Goal: Information Seeking & Learning: Learn about a topic

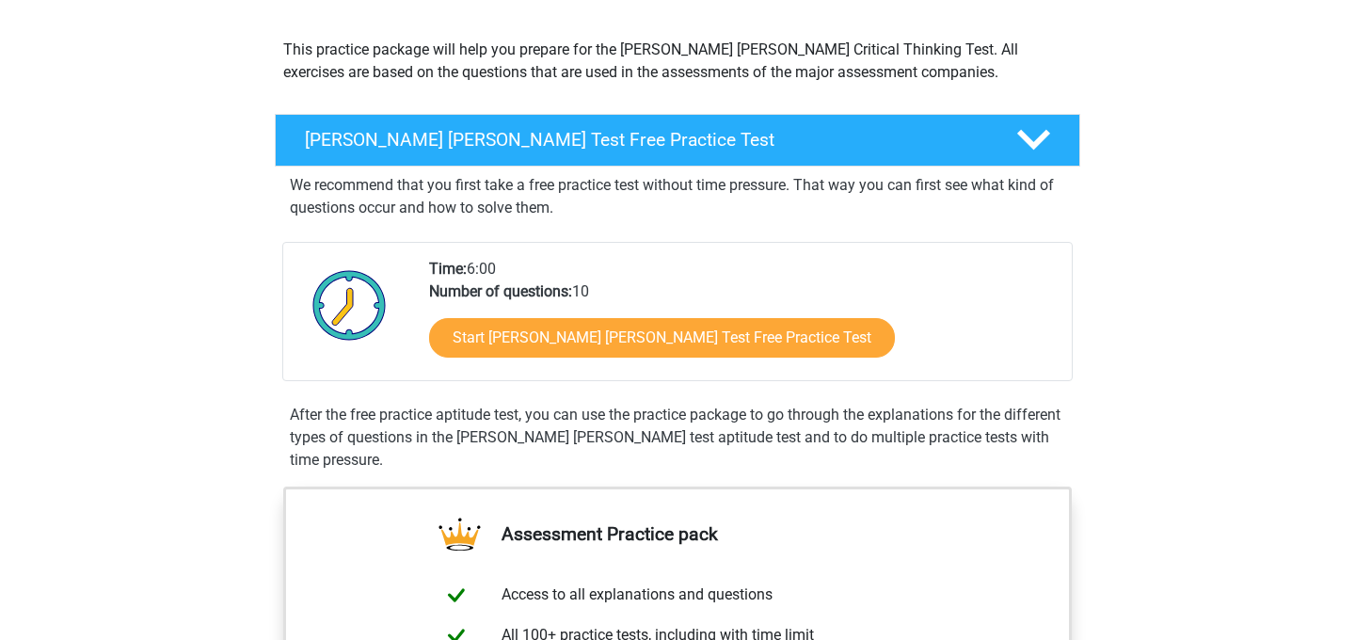
scroll to position [194, 0]
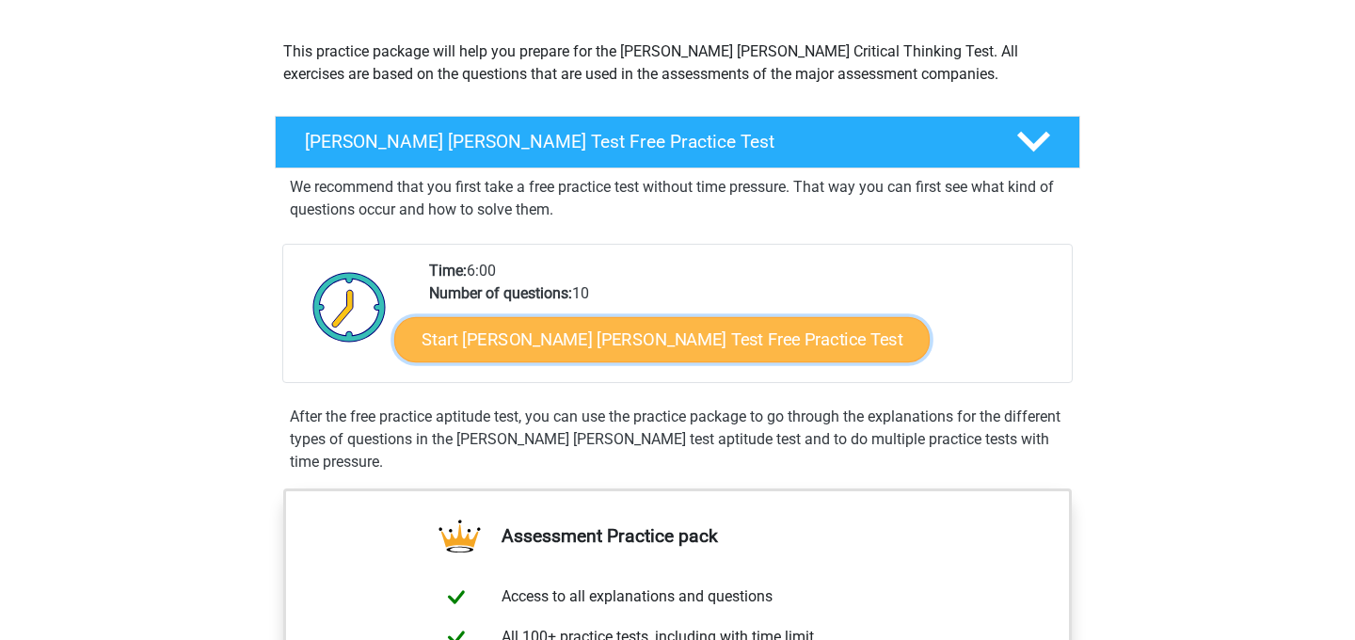
click at [687, 332] on link "Start Watson Glaser Test Free Practice Test" at bounding box center [662, 339] width 536 height 45
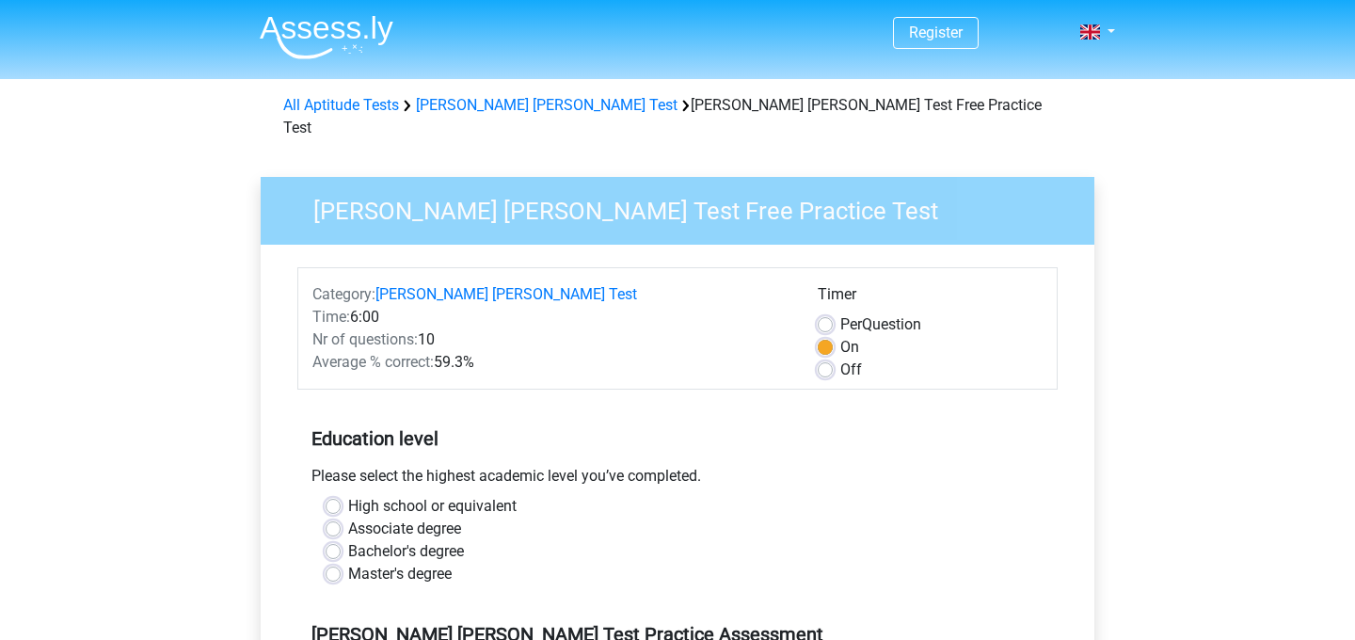
click at [351, 540] on label "Bachelor's degree" at bounding box center [406, 551] width 116 height 23
click at [341, 540] on input "Bachelor's degree" at bounding box center [333, 549] width 15 height 19
radio input "true"
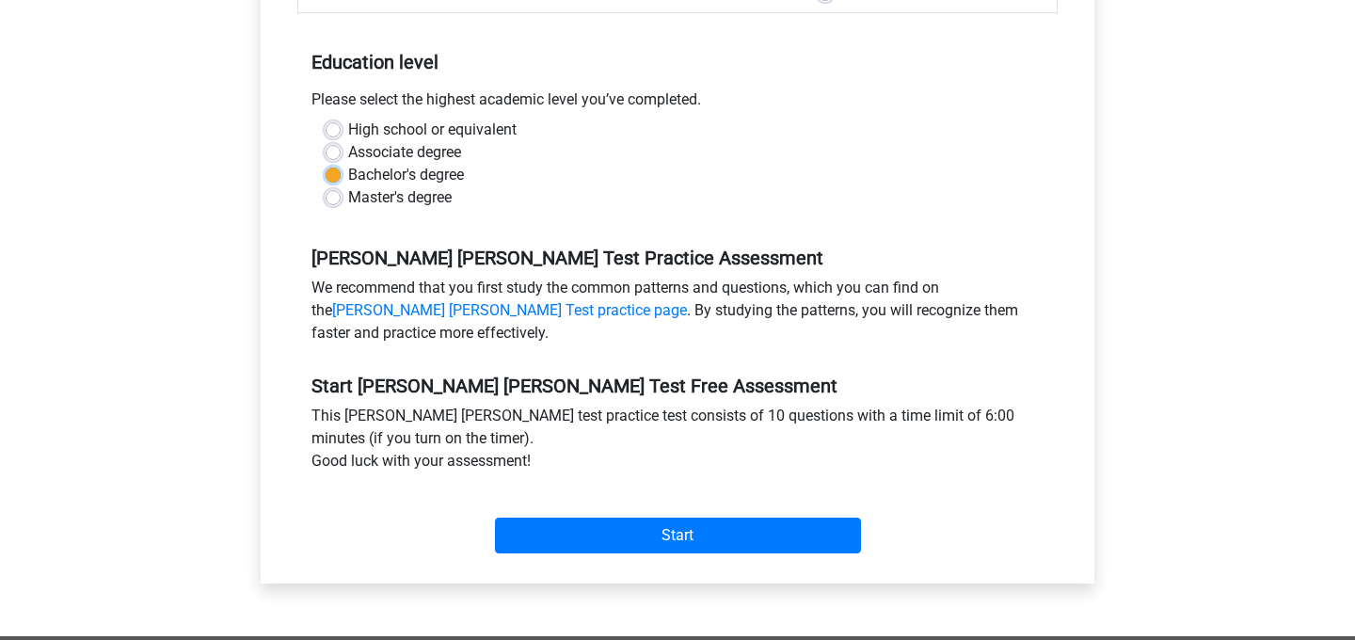
scroll to position [381, 0]
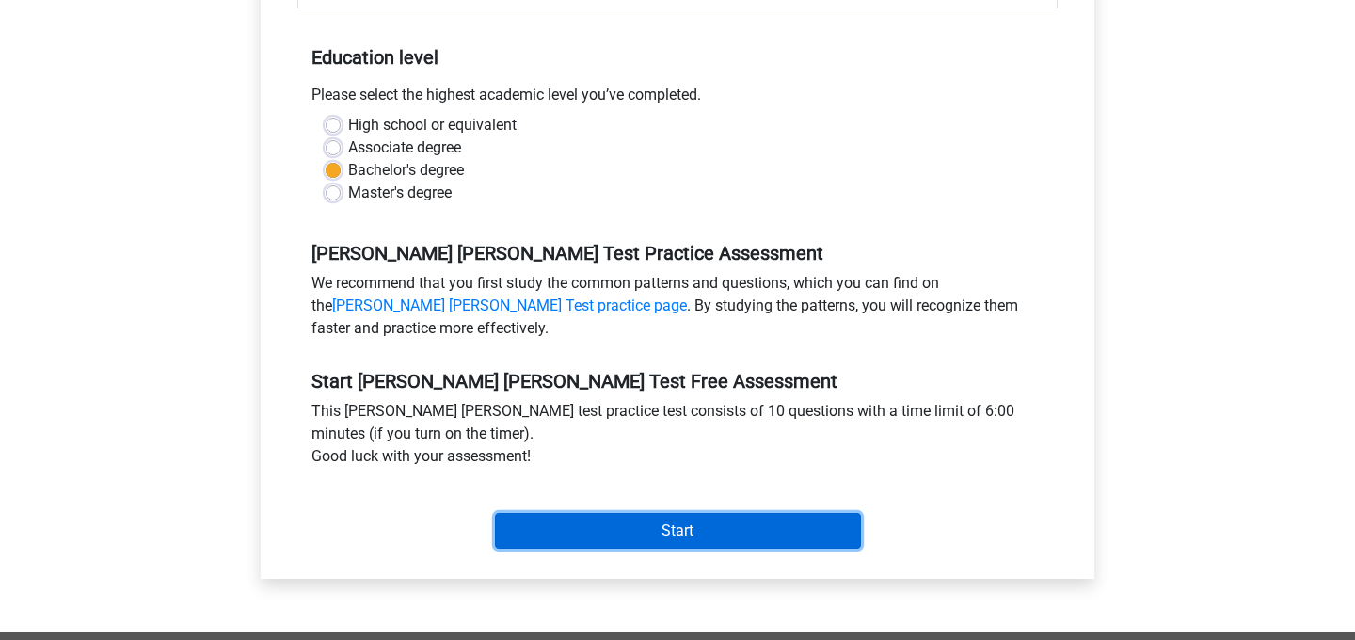
click at [608, 515] on input "Start" at bounding box center [678, 531] width 366 height 36
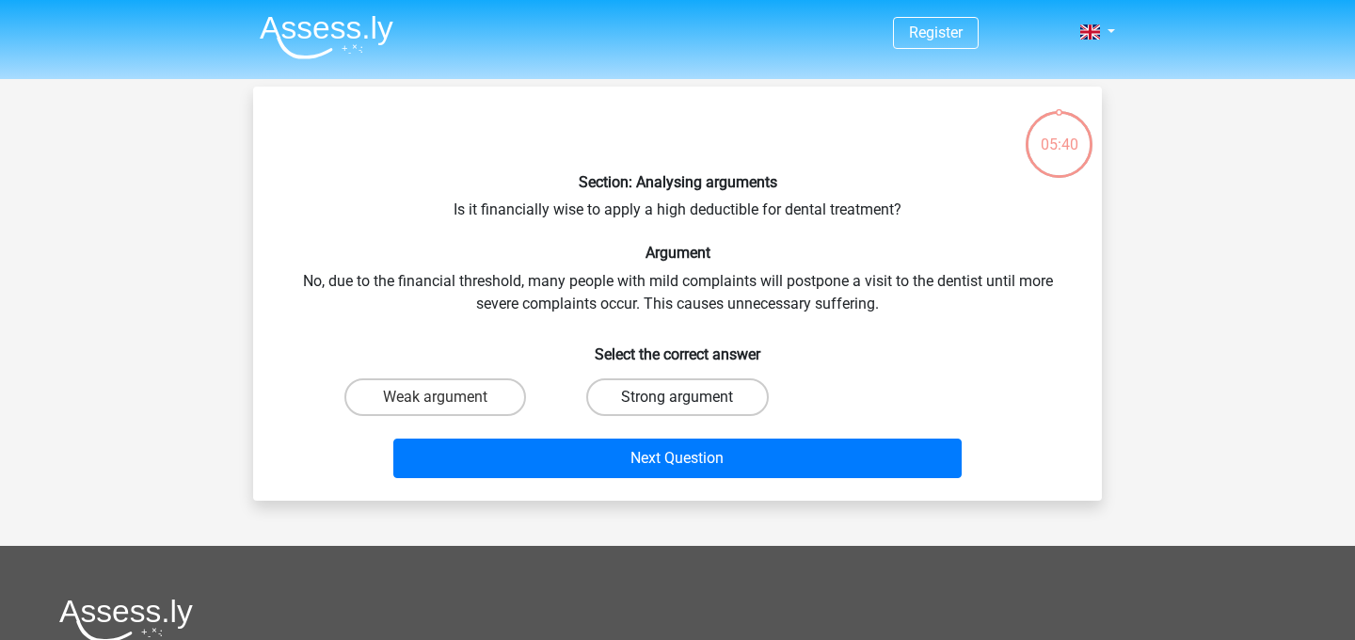
click at [693, 392] on label "Strong argument" at bounding box center [677, 397] width 182 height 38
click at [690, 397] on input "Strong argument" at bounding box center [684, 403] width 12 height 12
radio input "true"
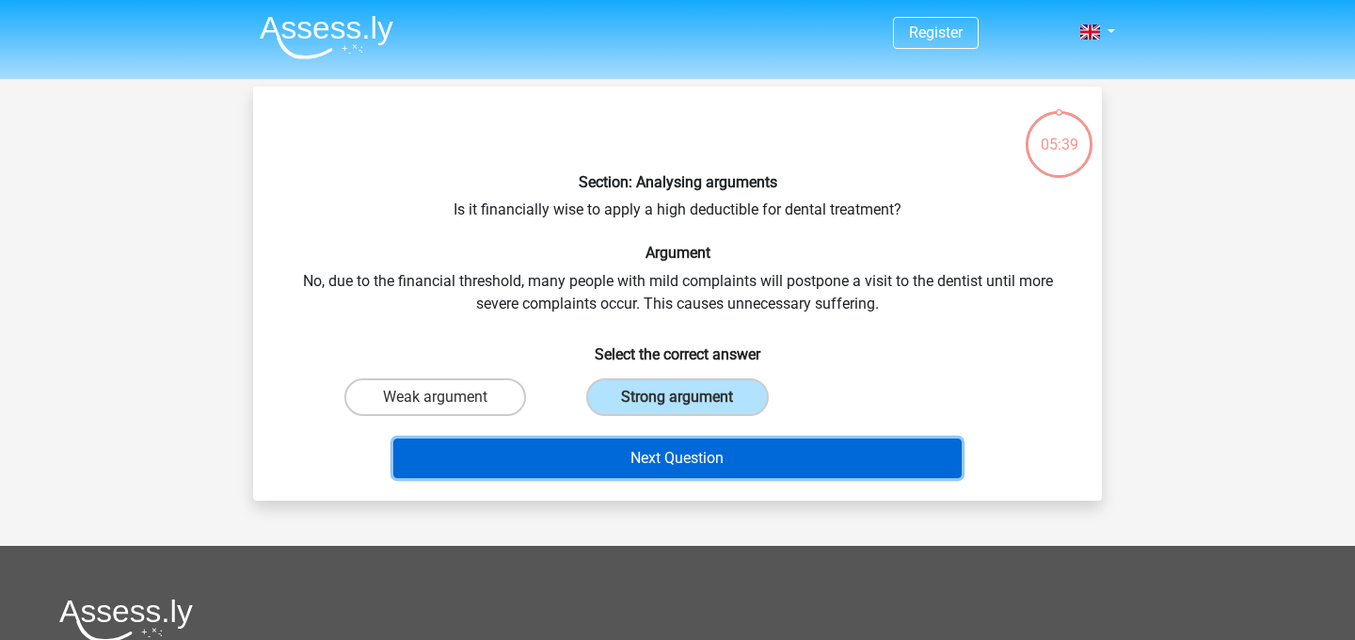
click at [697, 463] on button "Next Question" at bounding box center [677, 459] width 569 height 40
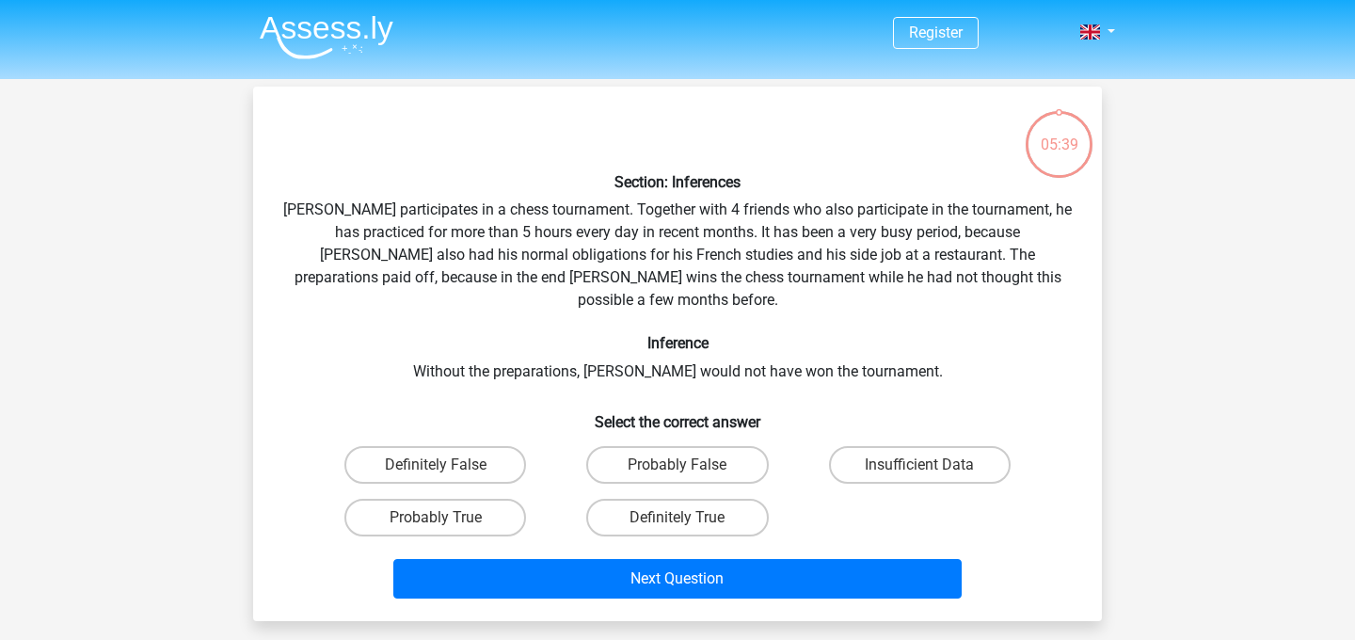
scroll to position [87, 0]
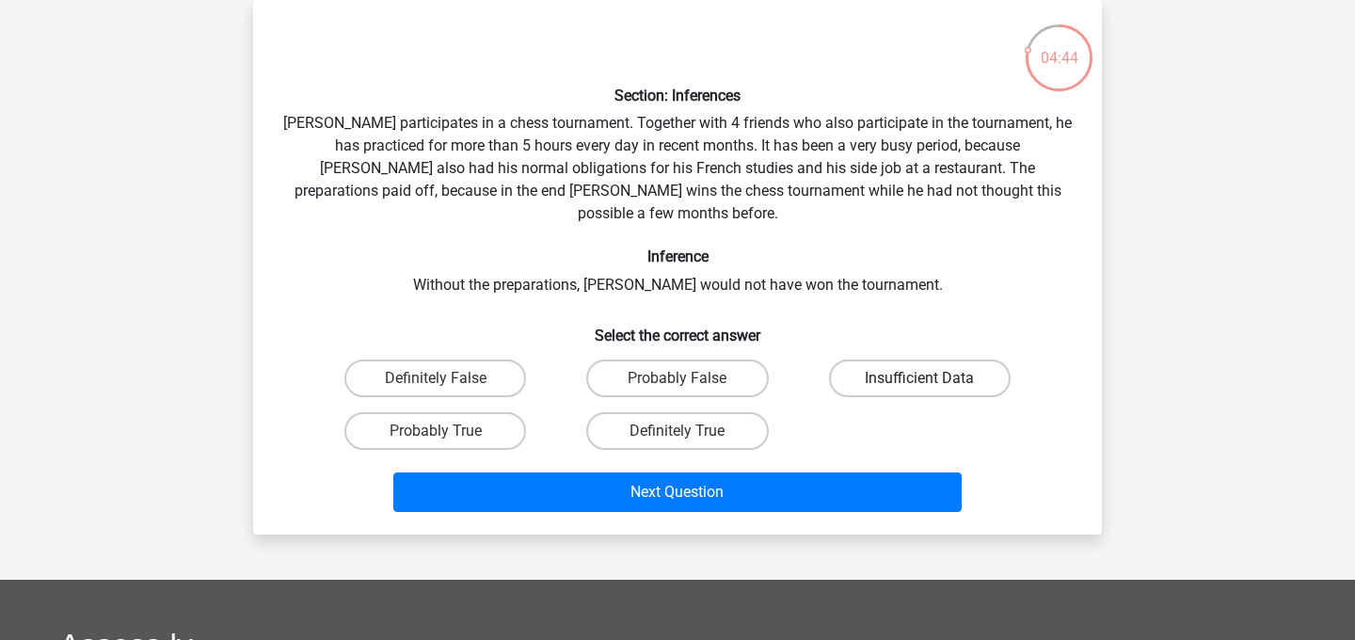
click at [893, 360] on label "Insufficient Data" at bounding box center [920, 379] width 182 height 38
click at [920, 378] on input "Insufficient Data" at bounding box center [926, 384] width 12 height 12
radio input "true"
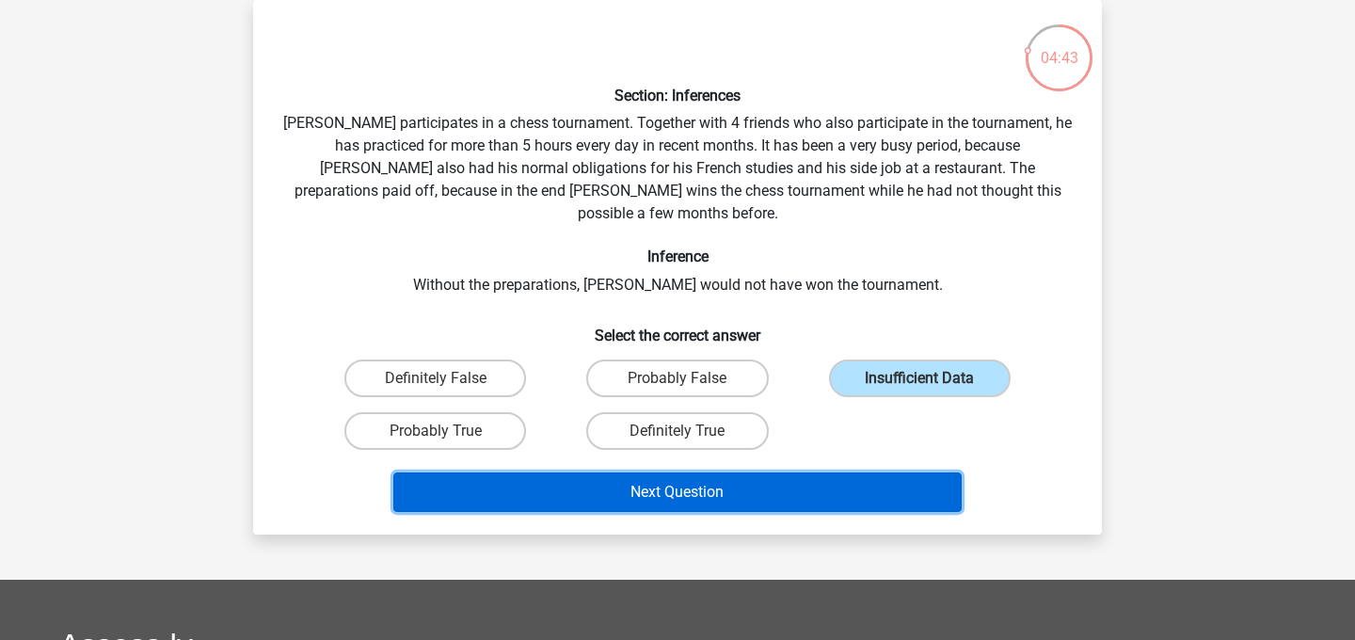
click at [841, 472] on button "Next Question" at bounding box center [677, 492] width 569 height 40
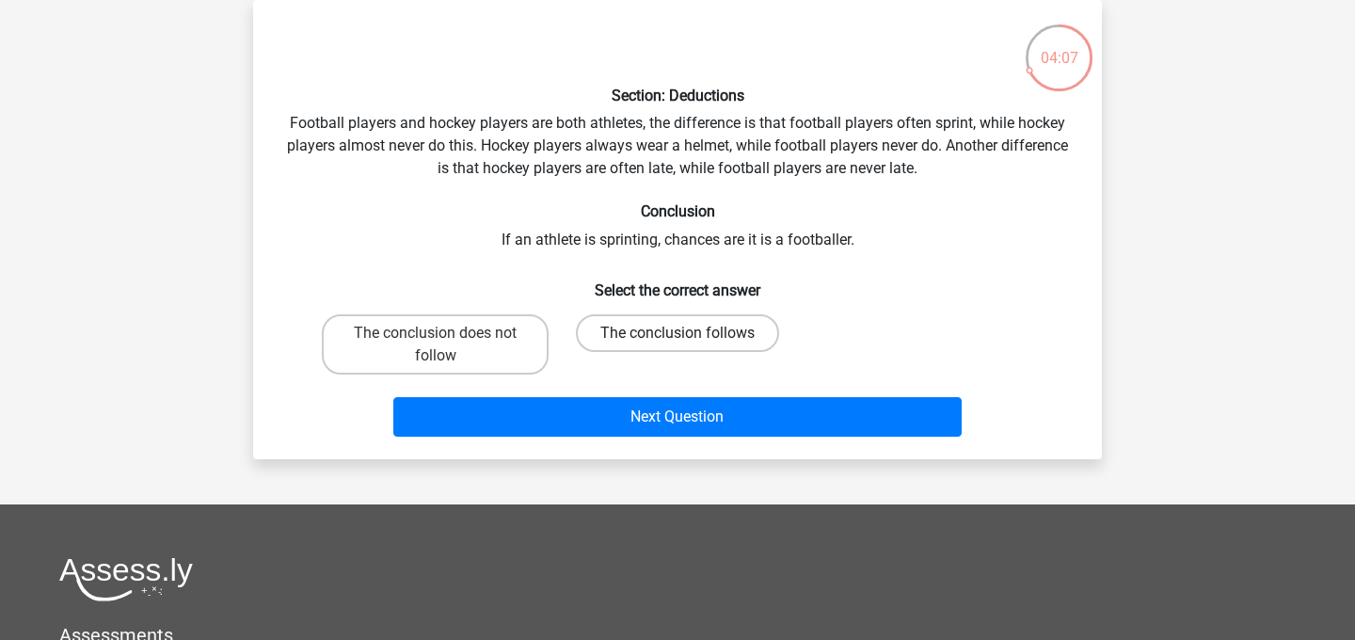
click at [669, 330] on label "The conclusion follows" at bounding box center [677, 333] width 203 height 38
click at [678, 333] on input "The conclusion follows" at bounding box center [684, 339] width 12 height 12
radio input "true"
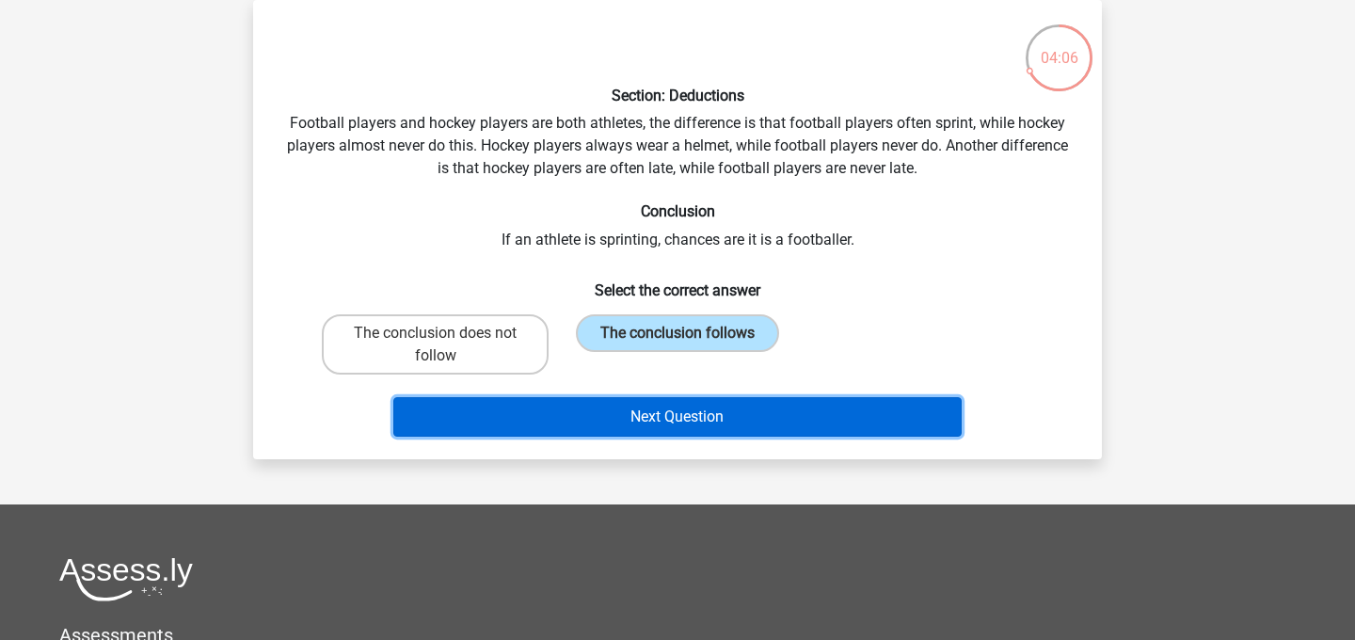
click at [706, 414] on button "Next Question" at bounding box center [677, 417] width 569 height 40
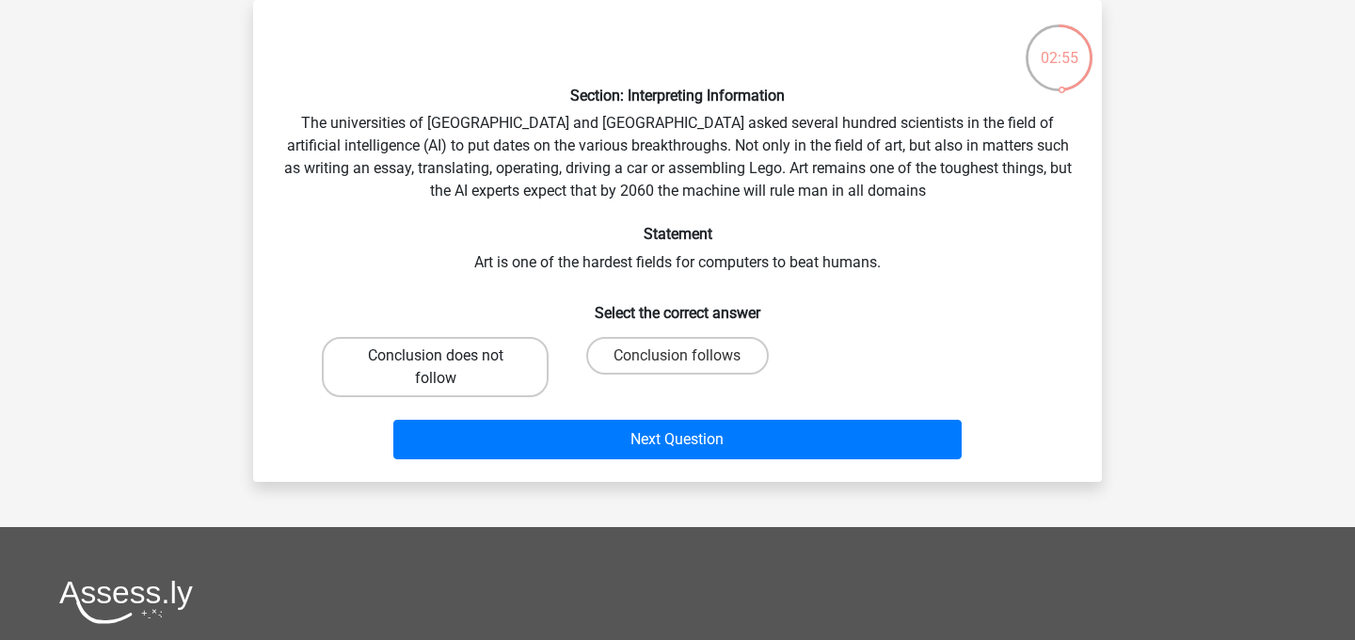
click at [506, 356] on label "Conclusion does not follow" at bounding box center [435, 367] width 227 height 60
click at [448, 356] on input "Conclusion does not follow" at bounding box center [442, 362] width 12 height 12
radio input "true"
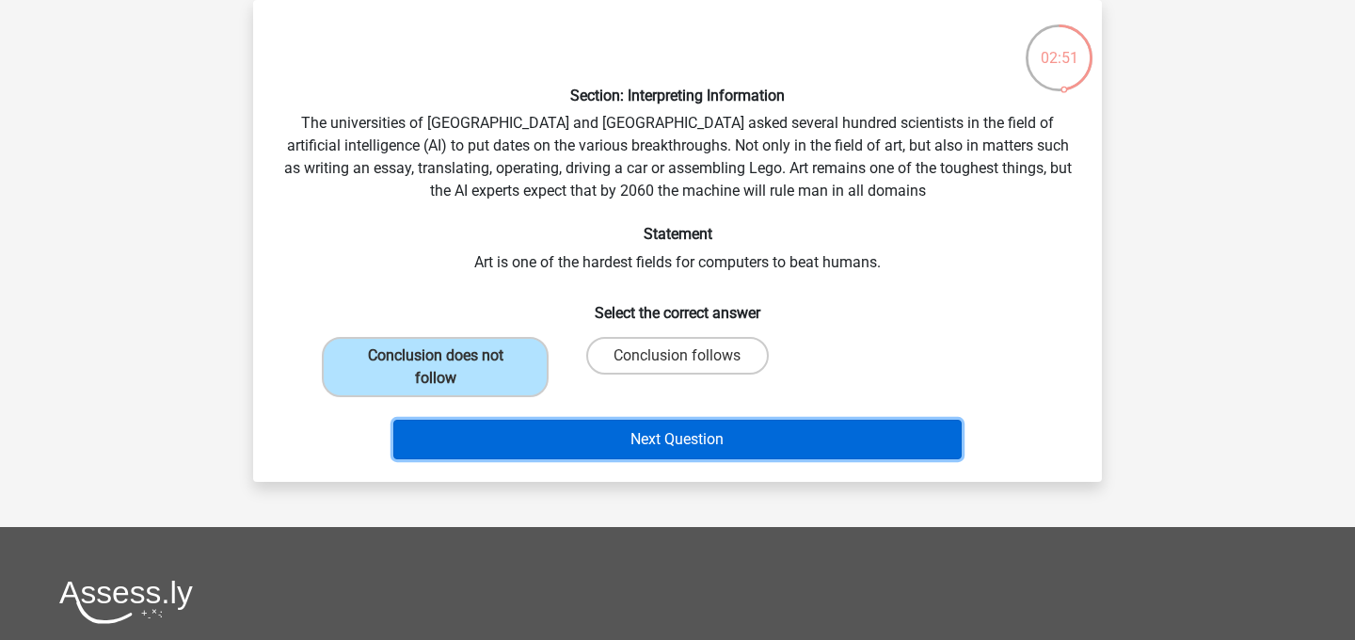
click at [732, 449] on button "Next Question" at bounding box center [677, 440] width 569 height 40
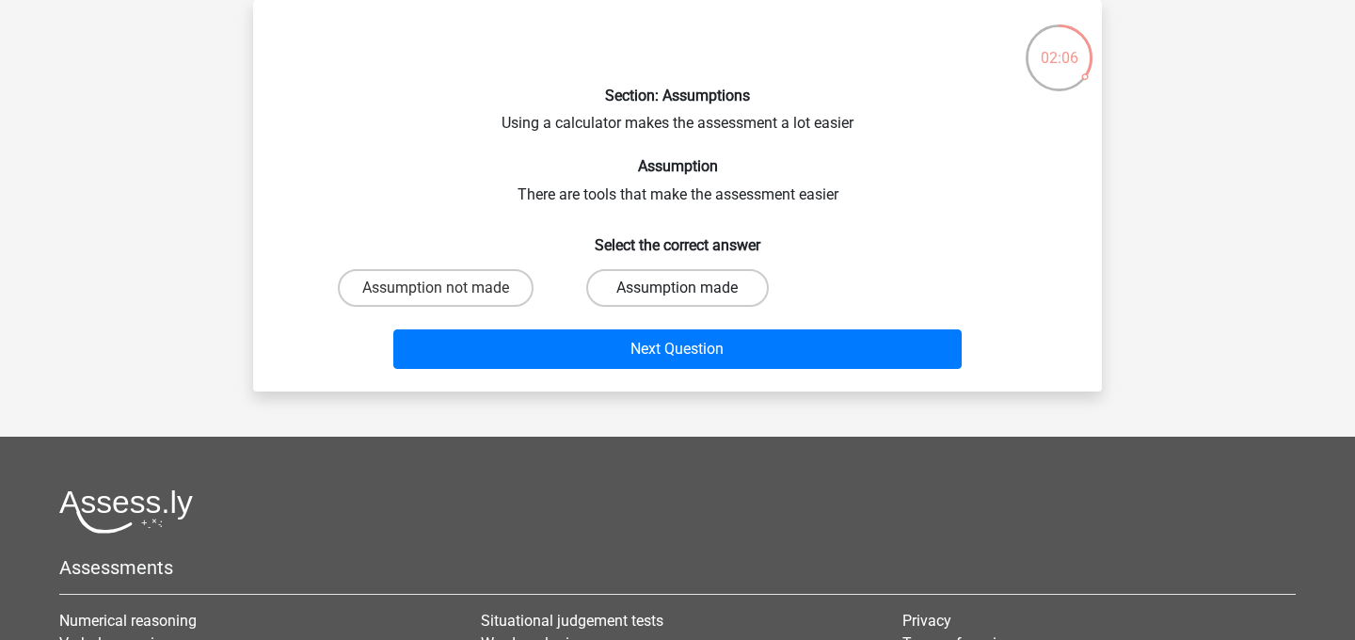
click at [693, 283] on label "Assumption made" at bounding box center [677, 288] width 182 height 38
click at [690, 288] on input "Assumption made" at bounding box center [684, 294] width 12 height 12
radio input "true"
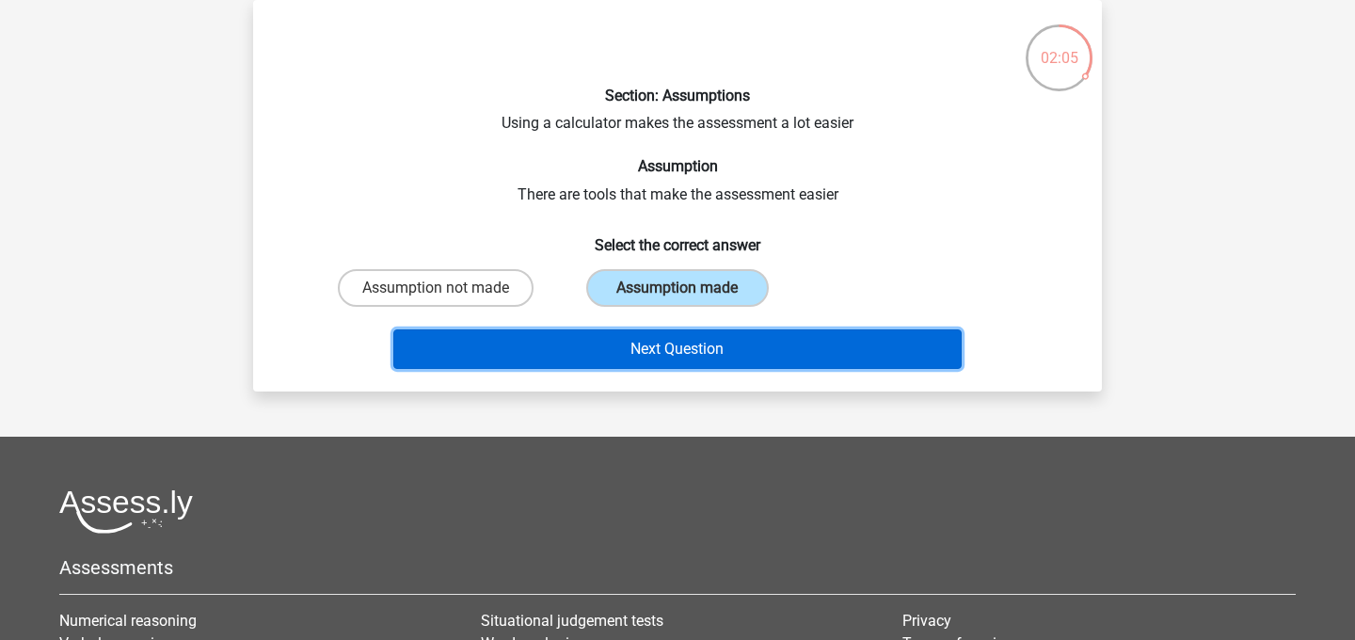
click at [726, 356] on button "Next Question" at bounding box center [677, 349] width 569 height 40
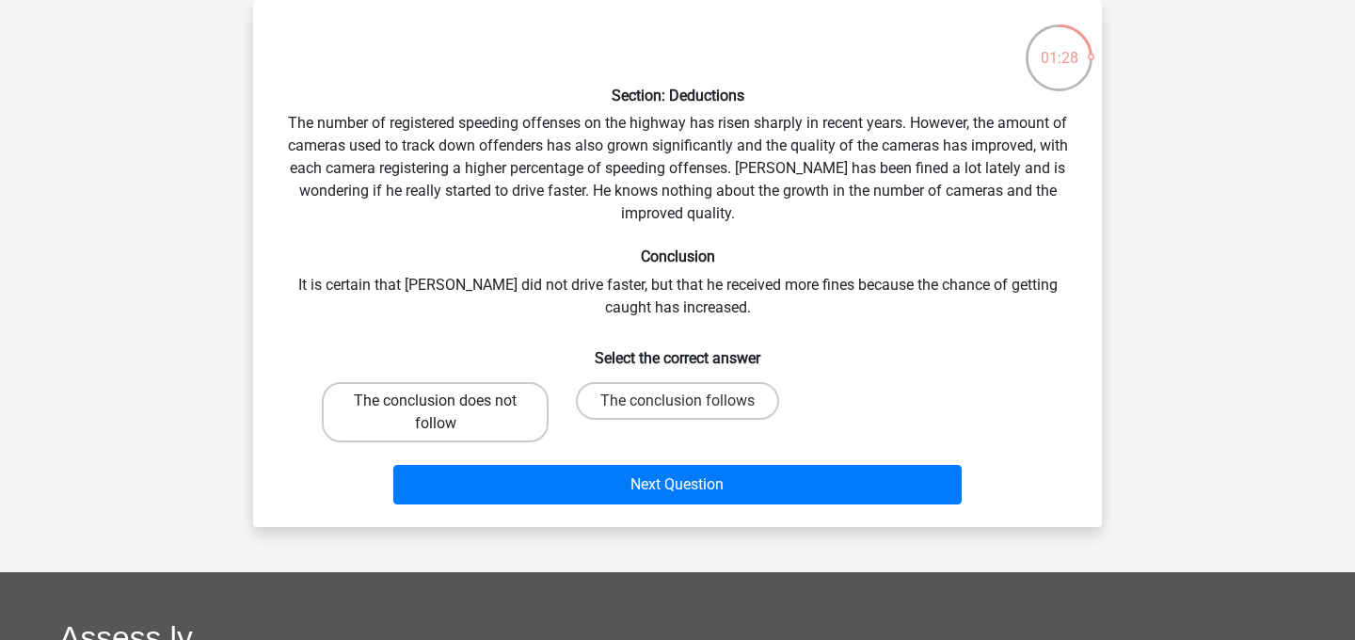
click at [408, 402] on label "The conclusion does not follow" at bounding box center [435, 412] width 227 height 60
click at [436, 402] on input "The conclusion does not follow" at bounding box center [442, 407] width 12 height 12
radio input "true"
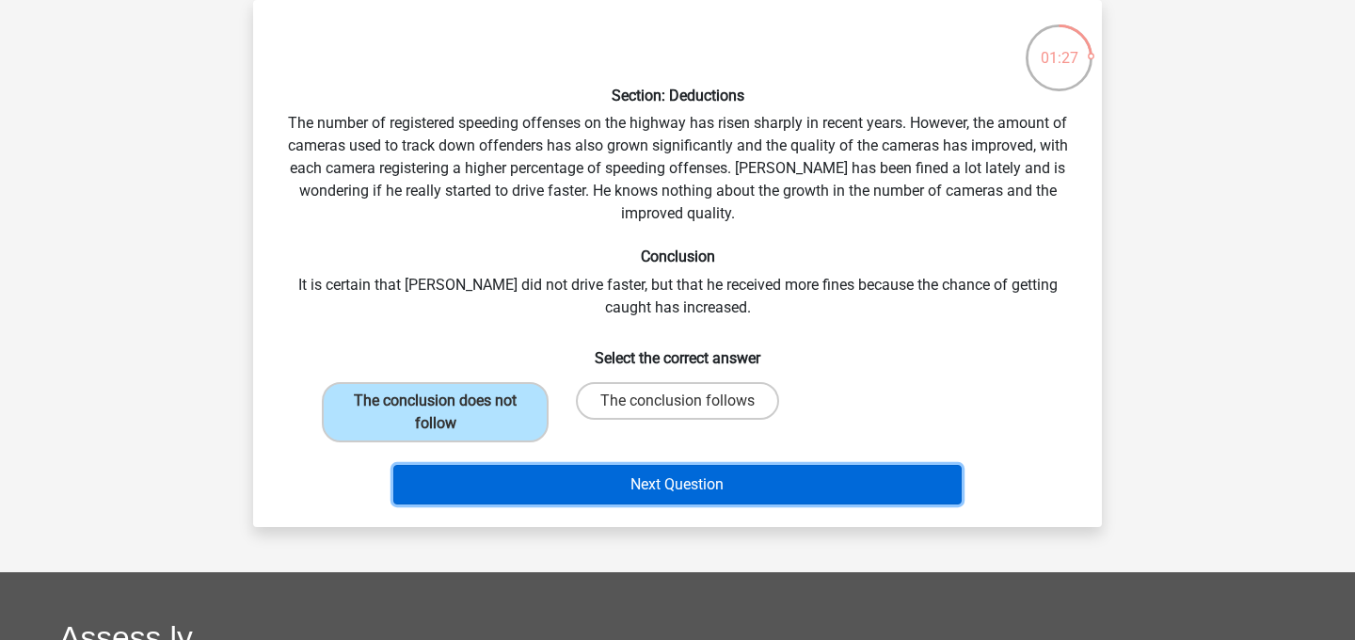
click at [712, 495] on button "Next Question" at bounding box center [677, 485] width 569 height 40
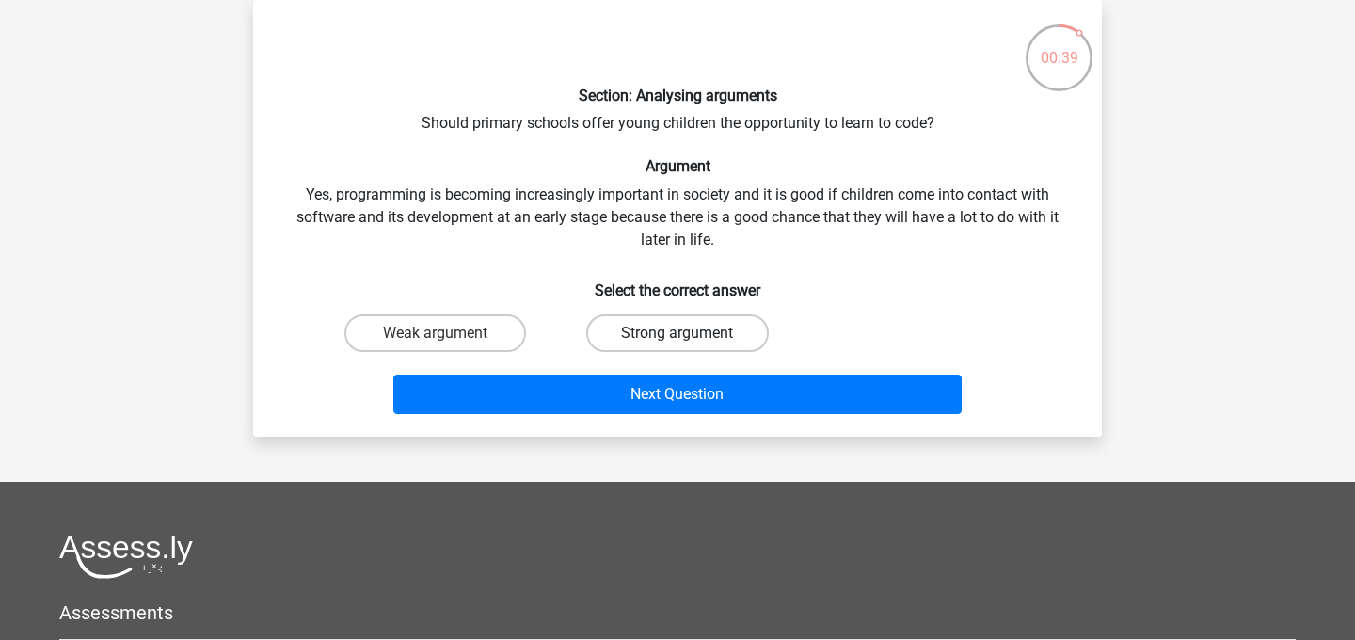
click at [675, 317] on label "Strong argument" at bounding box center [677, 333] width 182 height 38
click at [678, 333] on input "Strong argument" at bounding box center [684, 339] width 12 height 12
radio input "true"
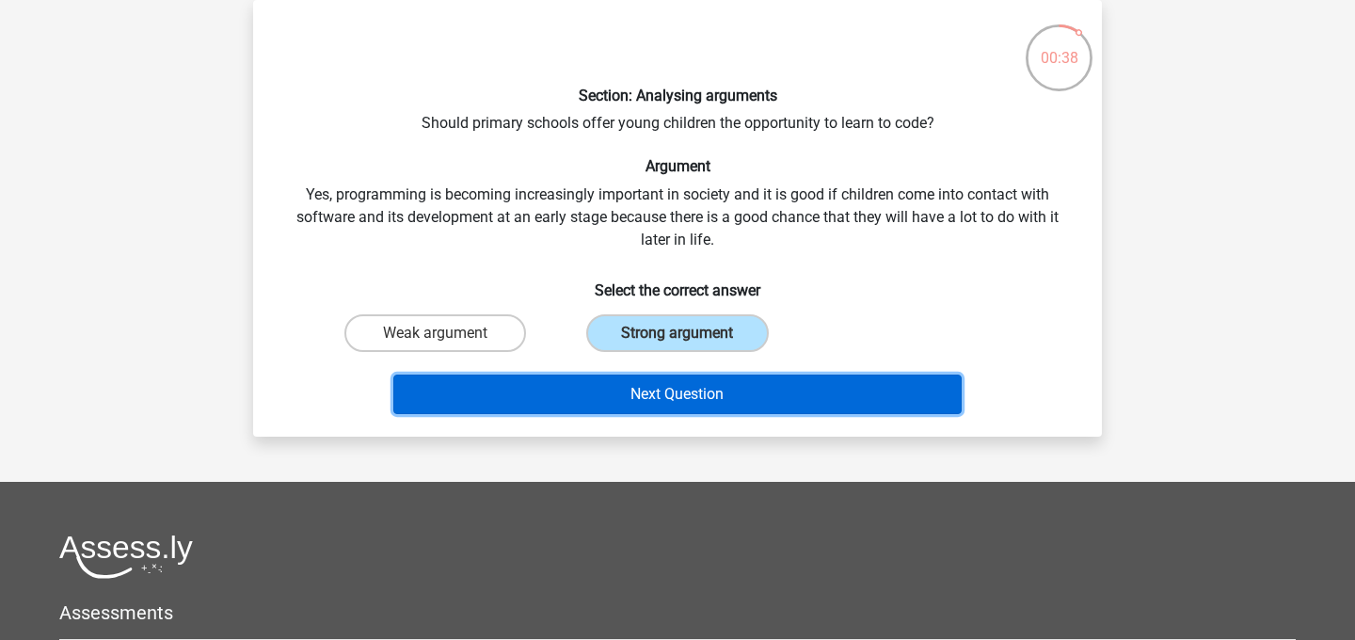
click at [710, 395] on button "Next Question" at bounding box center [677, 395] width 569 height 40
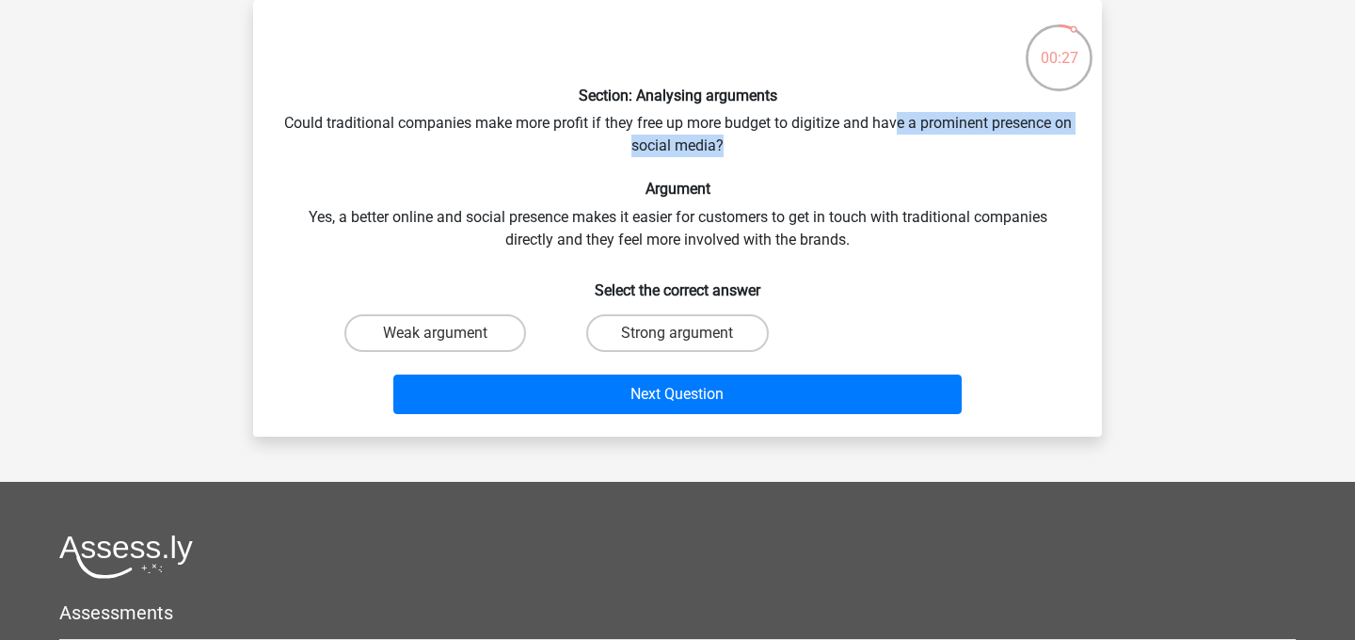
drag, startPoint x: 909, startPoint y: 124, endPoint x: 926, endPoint y: 136, distance: 20.4
click at [926, 136] on div "Section: Analysing arguments Could traditional companies make more profit if th…" at bounding box center [678, 218] width 834 height 407
click at [916, 142] on div "Section: Analysing arguments Could traditional companies make more profit if th…" at bounding box center [678, 218] width 834 height 407
click at [490, 323] on label "Weak argument" at bounding box center [435, 333] width 182 height 38
click at [448, 333] on input "Weak argument" at bounding box center [442, 339] width 12 height 12
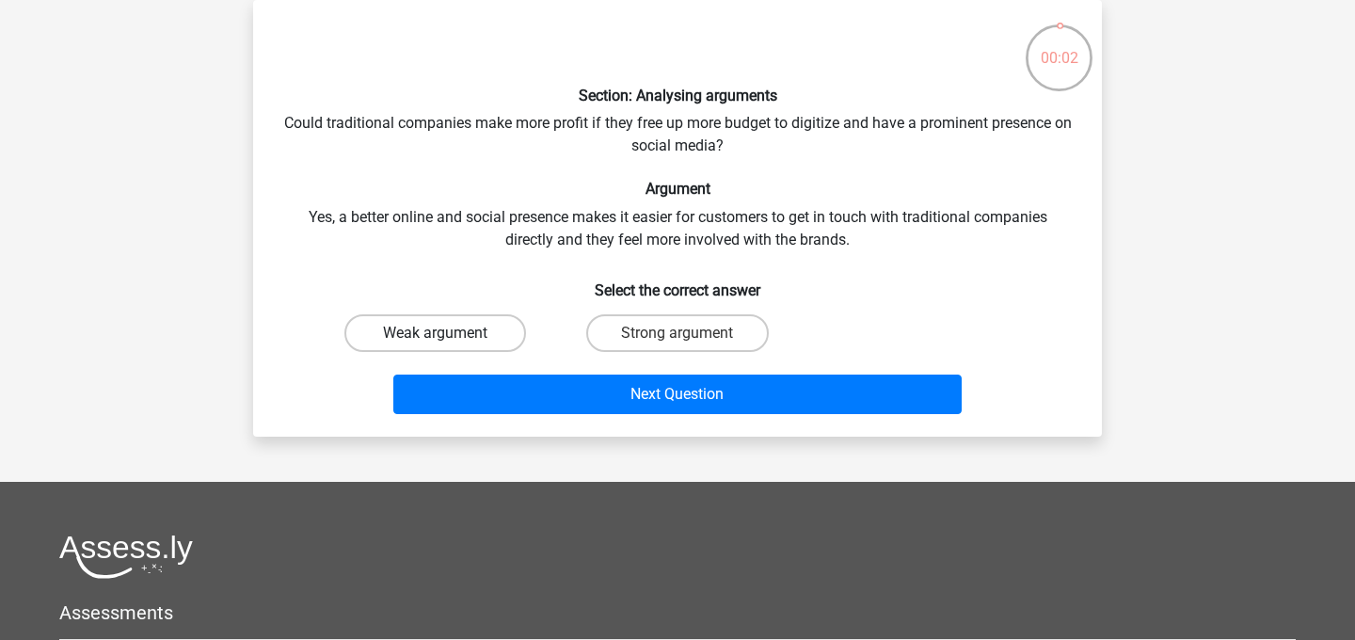
radio input "true"
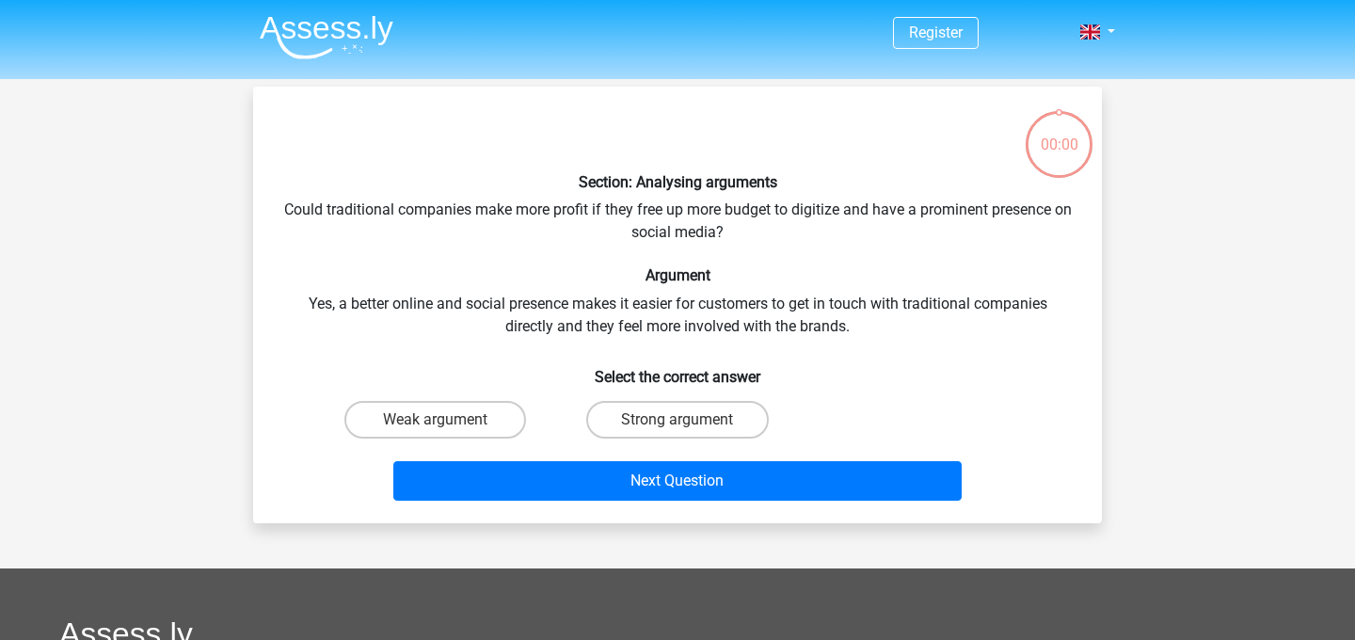
scroll to position [87, 0]
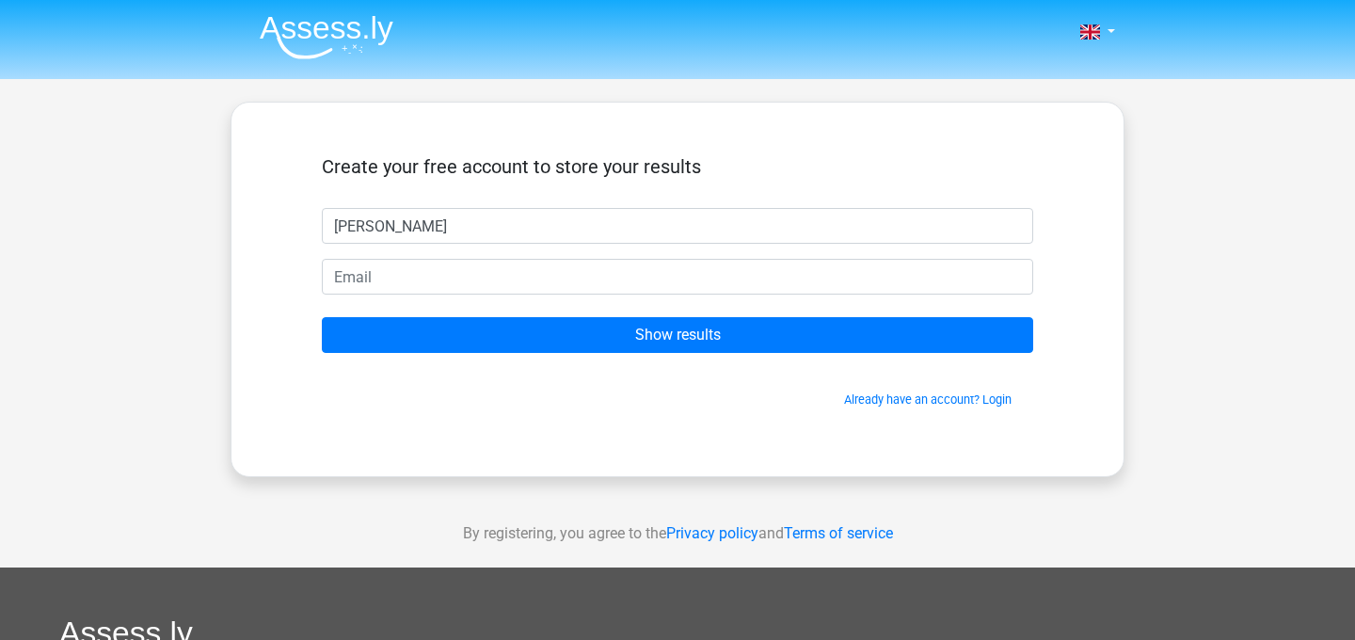
type input "[PERSON_NAME]"
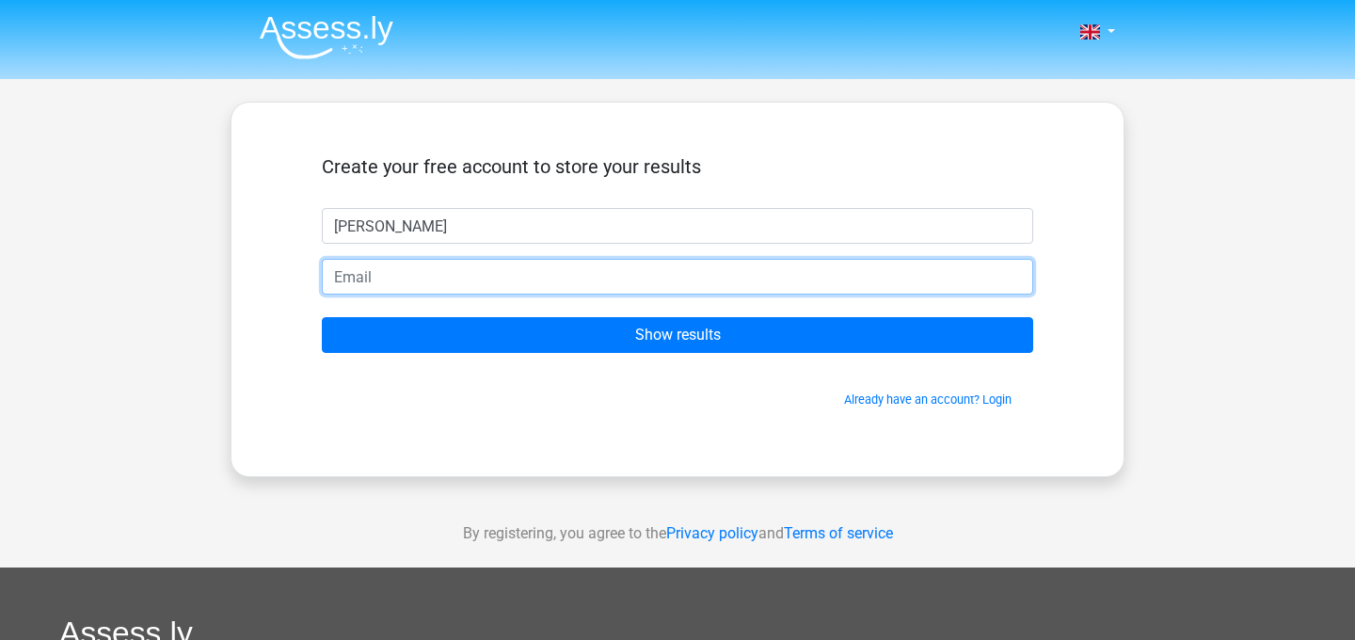
click at [759, 283] on input "email" at bounding box center [678, 277] width 712 height 36
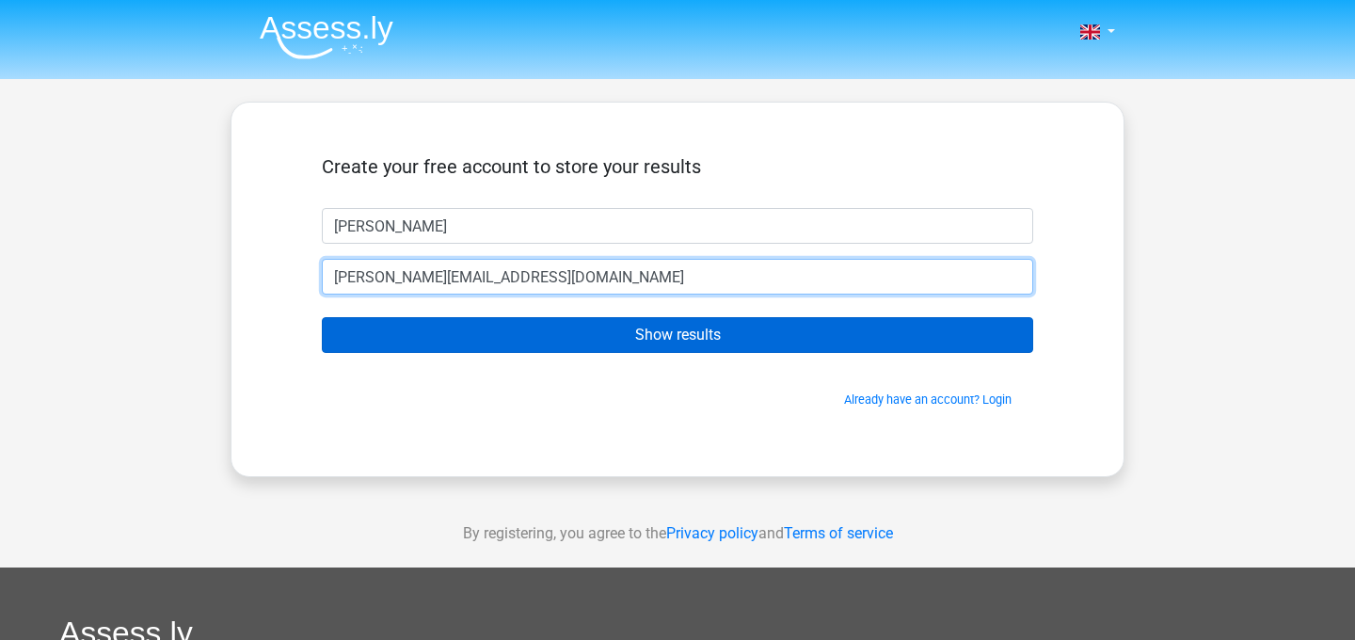
type input "[PERSON_NAME][EMAIL_ADDRESS][DOMAIN_NAME]"
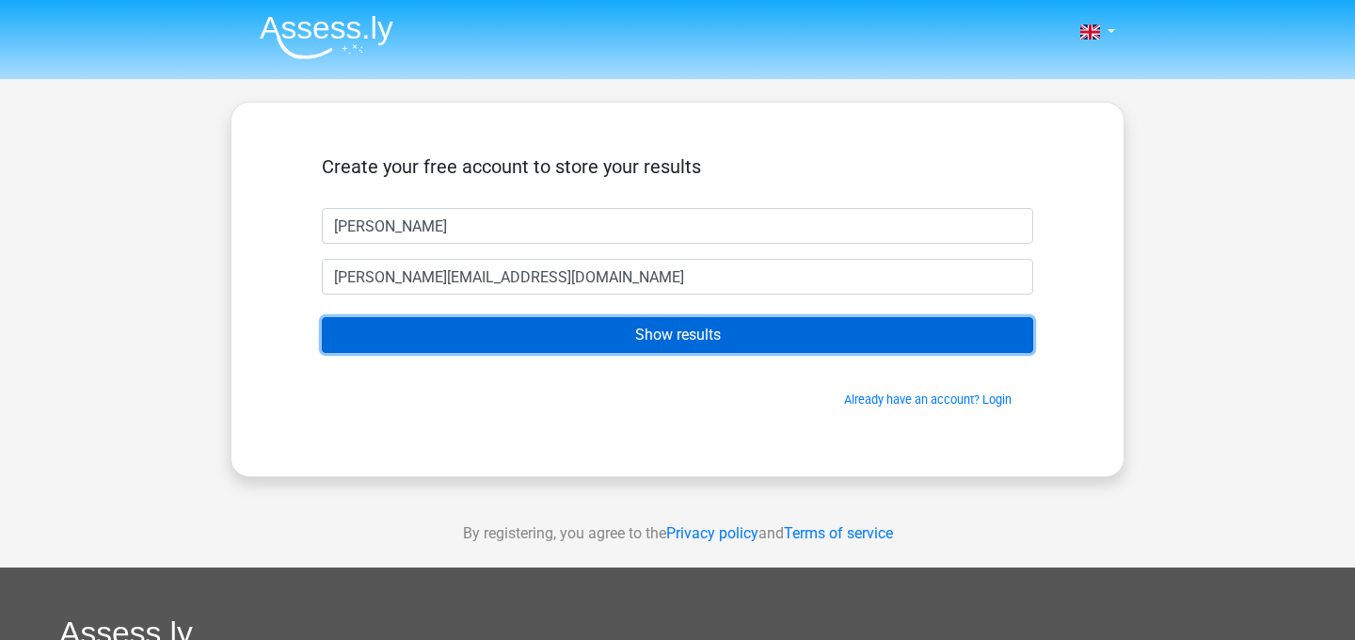
click at [689, 337] on input "Show results" at bounding box center [678, 335] width 712 height 36
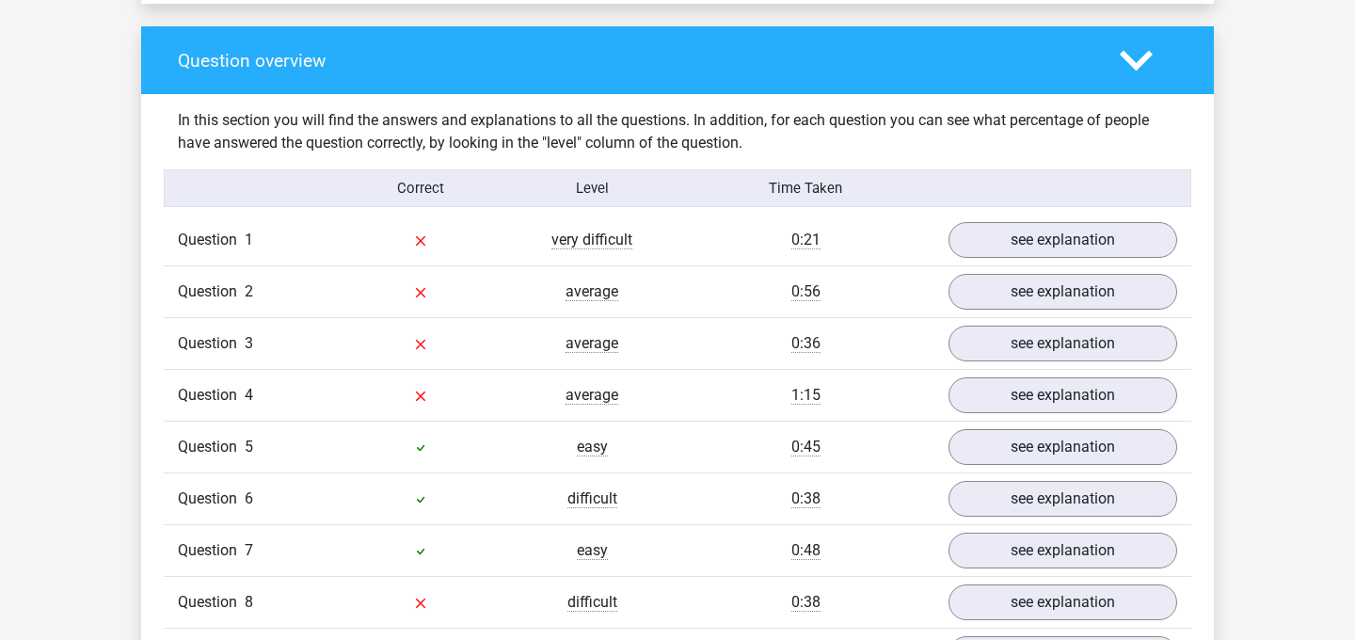
scroll to position [1385, 0]
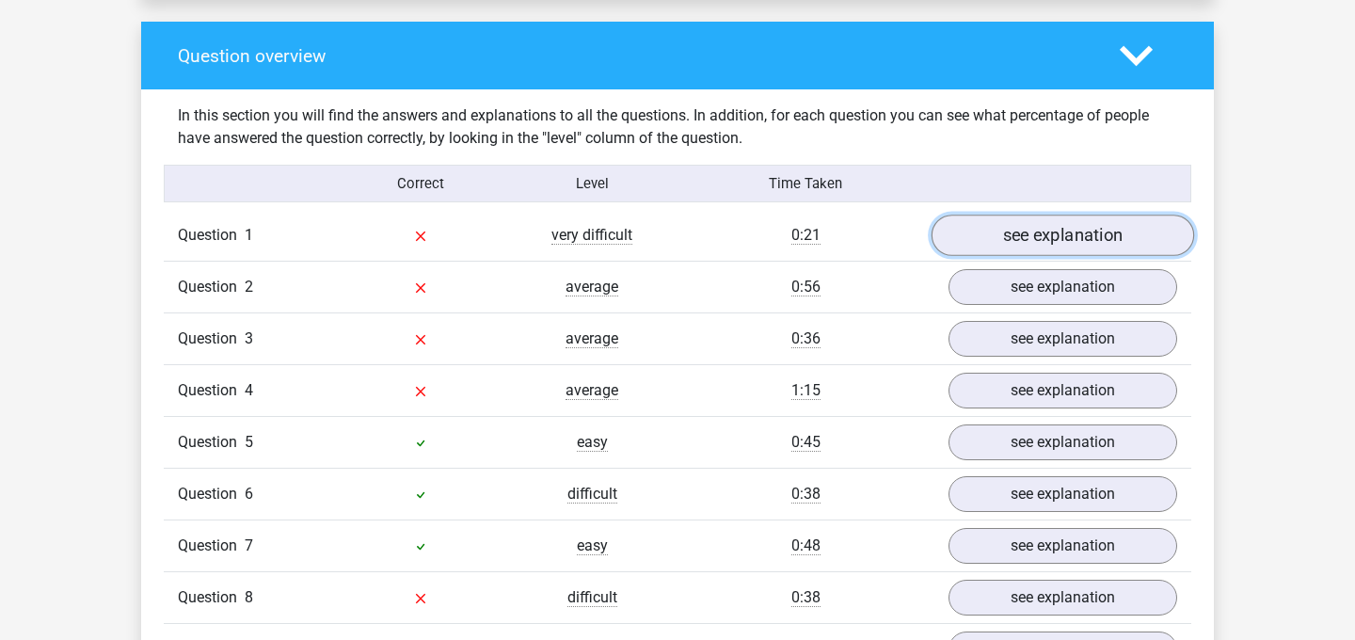
click at [1022, 230] on link "see explanation" at bounding box center [1063, 236] width 263 height 41
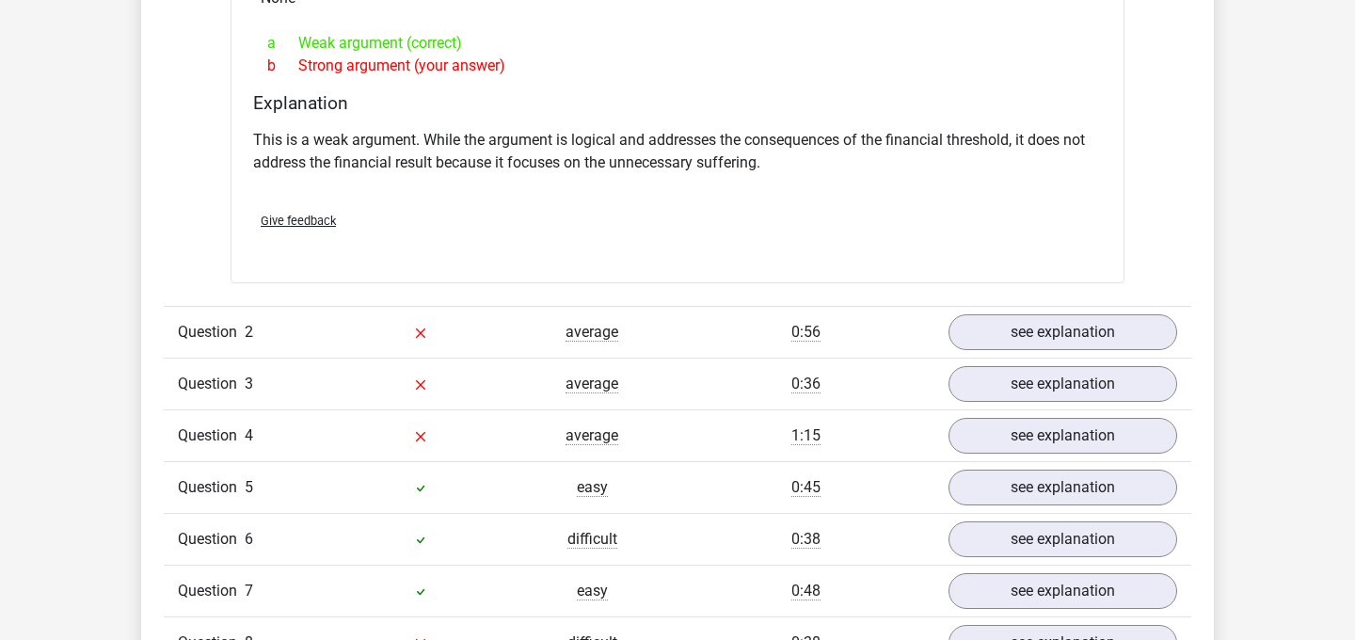
scroll to position [1850, 0]
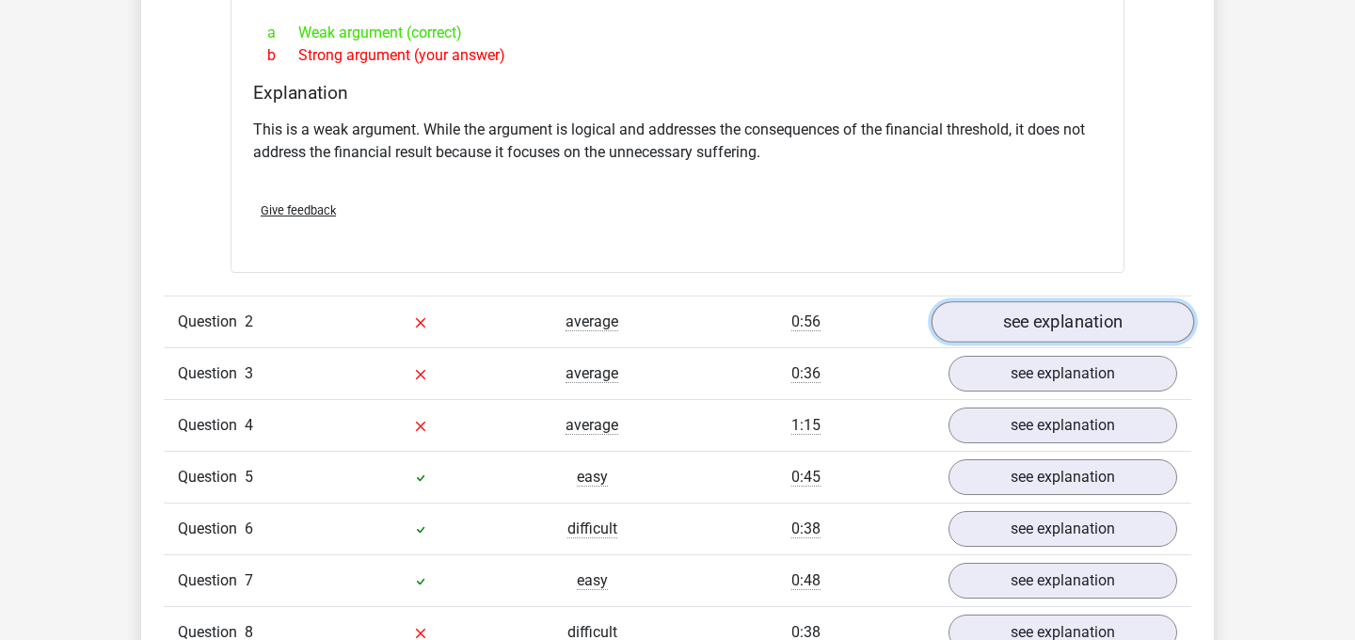
click at [1018, 316] on link "see explanation" at bounding box center [1063, 321] width 263 height 41
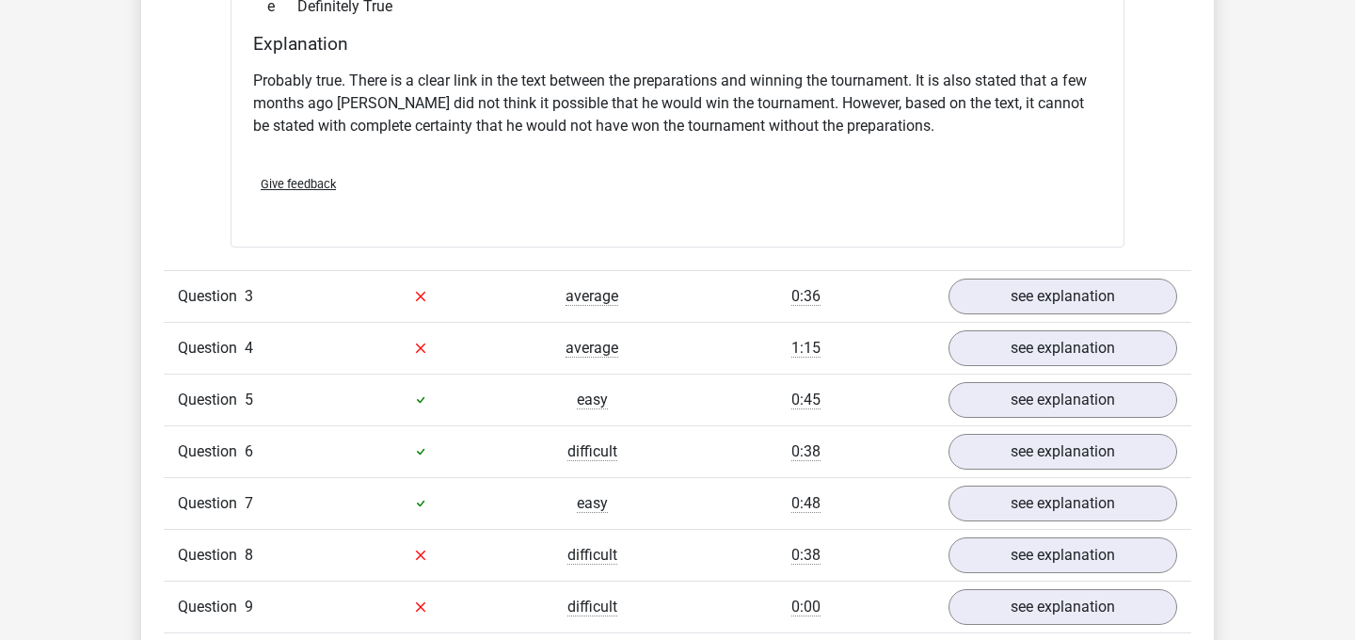
scroll to position [2544, 0]
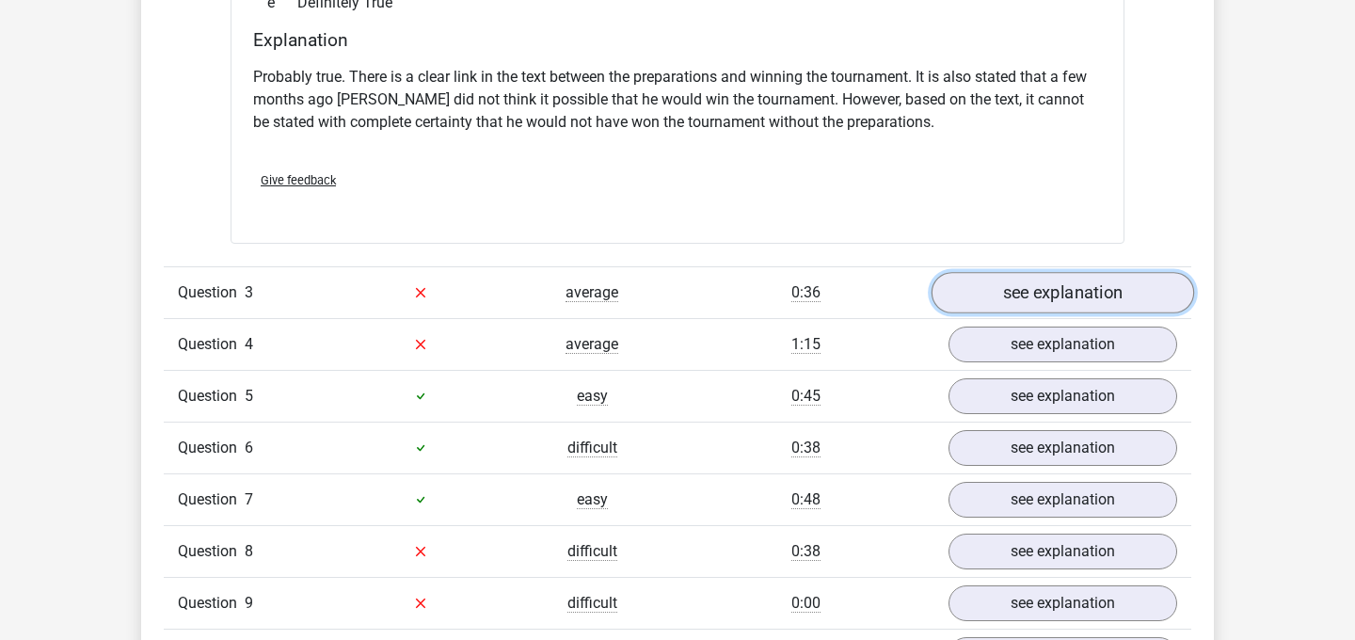
click at [1037, 279] on link "see explanation" at bounding box center [1063, 292] width 263 height 41
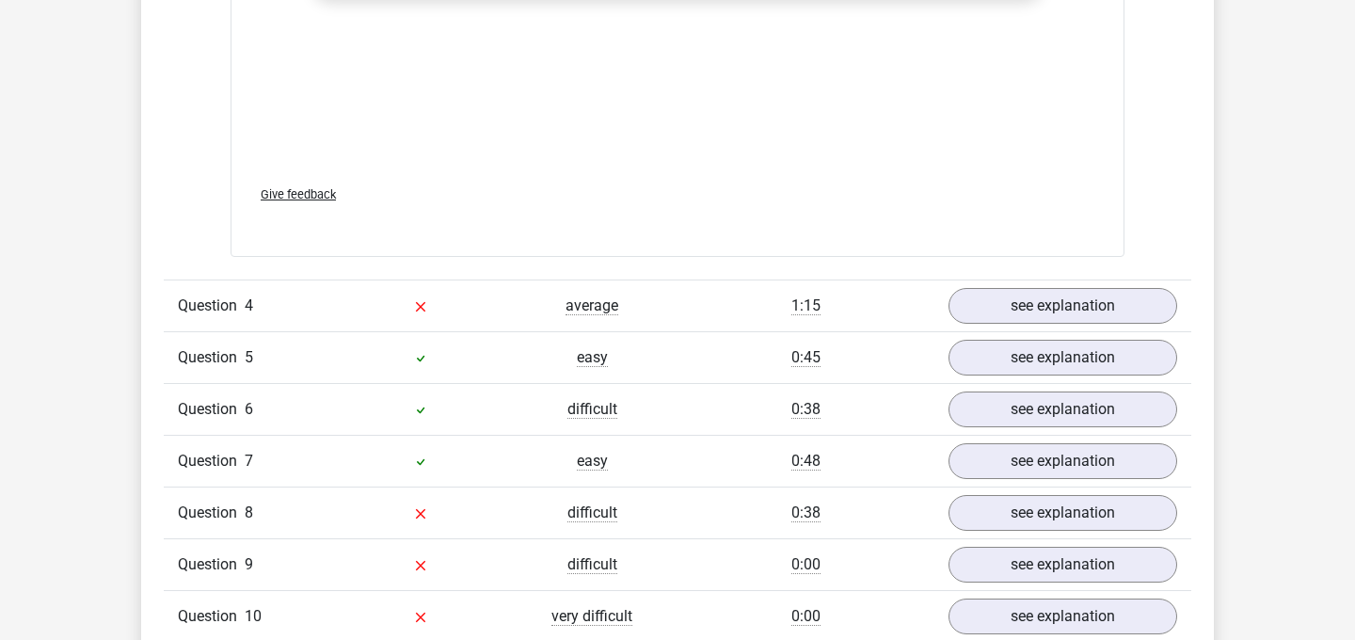
scroll to position [3591, 0]
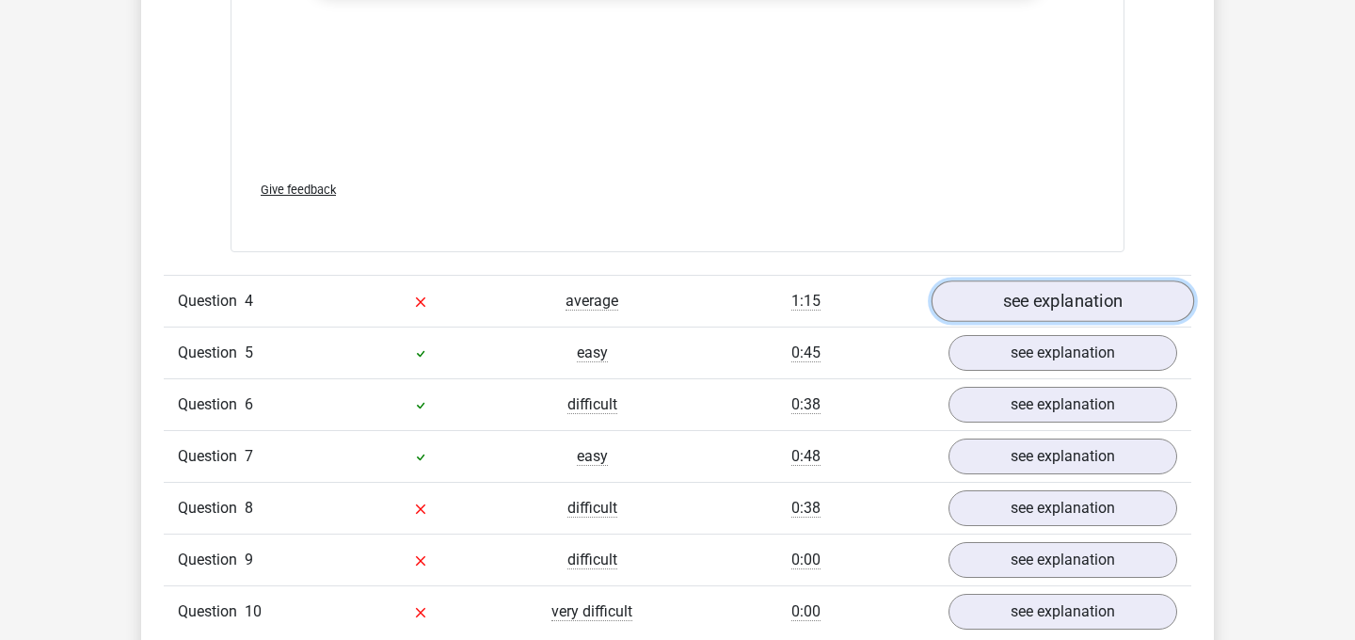
click at [1151, 290] on link "see explanation" at bounding box center [1063, 300] width 263 height 41
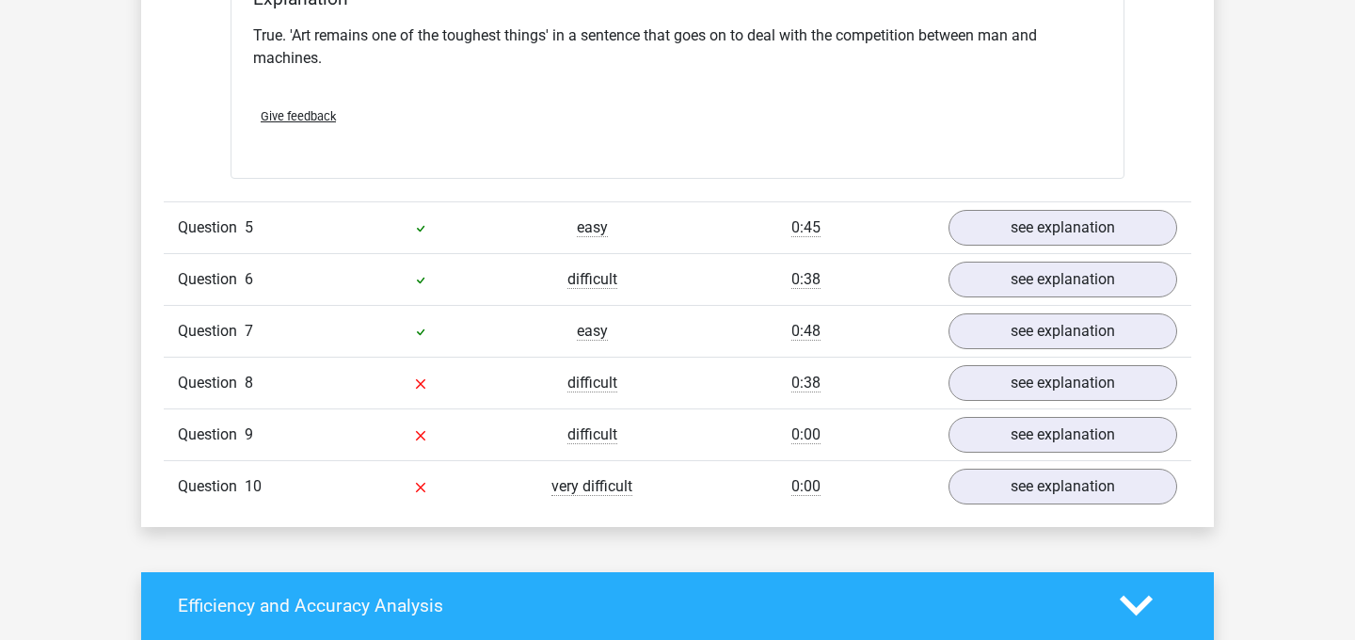
scroll to position [4241, 0]
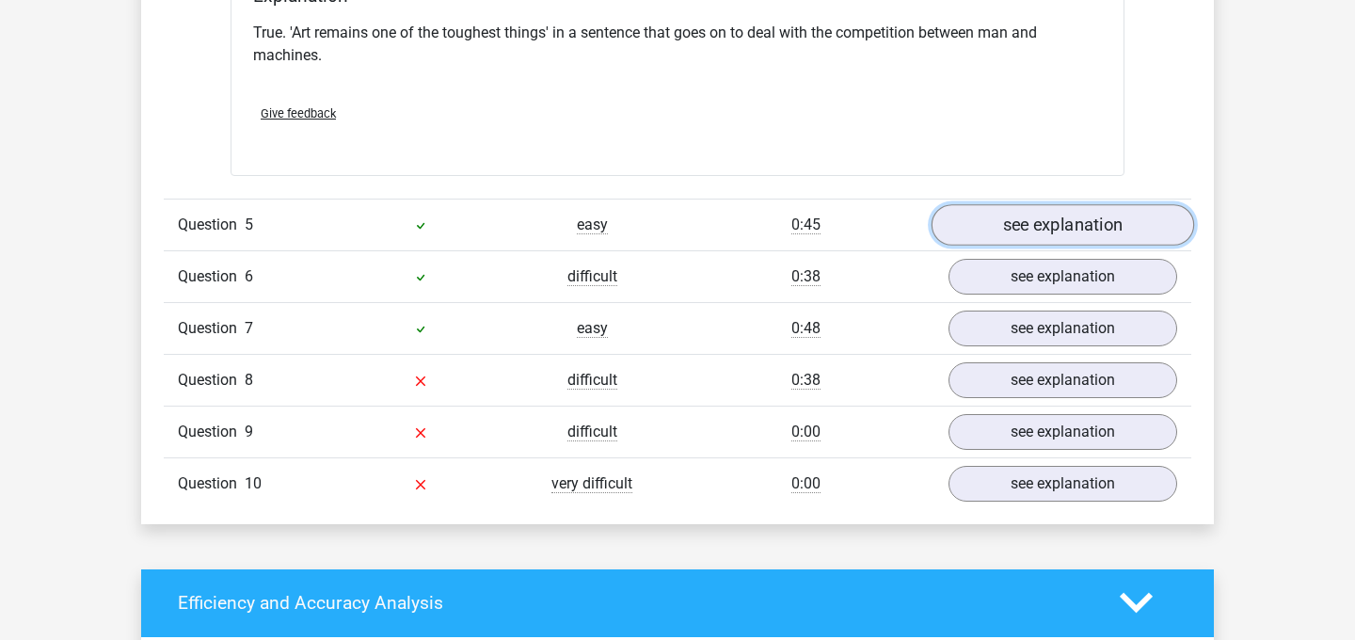
click at [1029, 221] on link "see explanation" at bounding box center [1063, 224] width 263 height 41
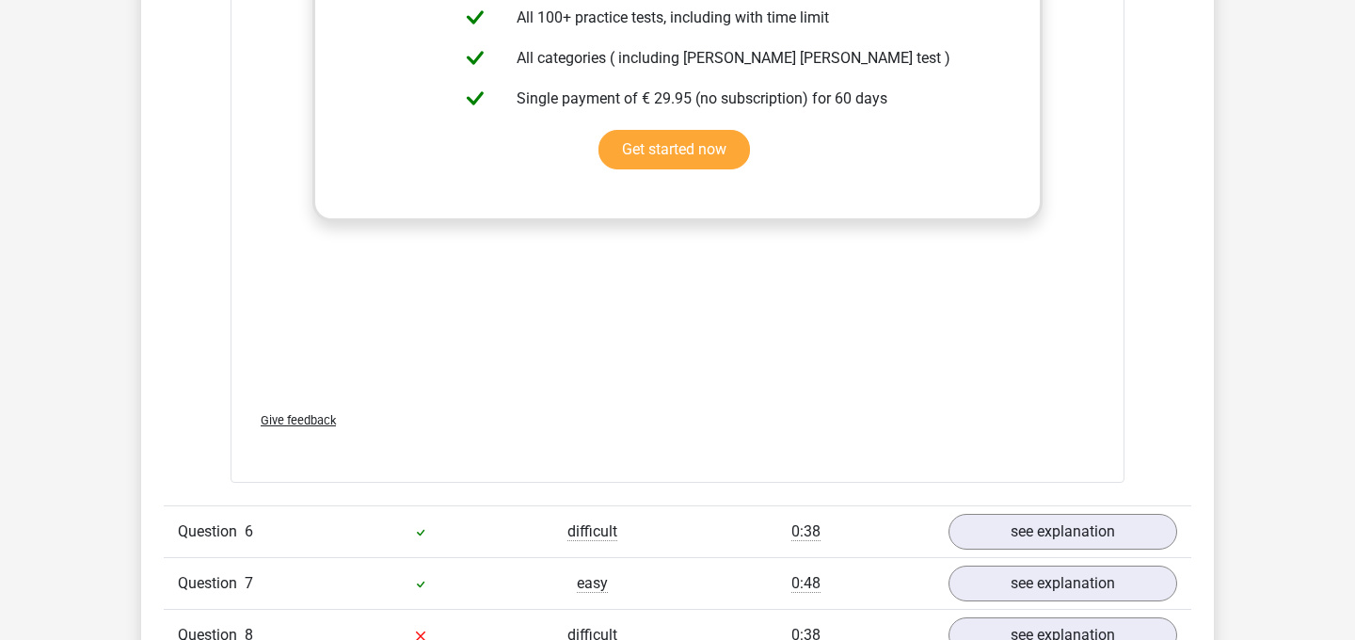
scroll to position [4967, 0]
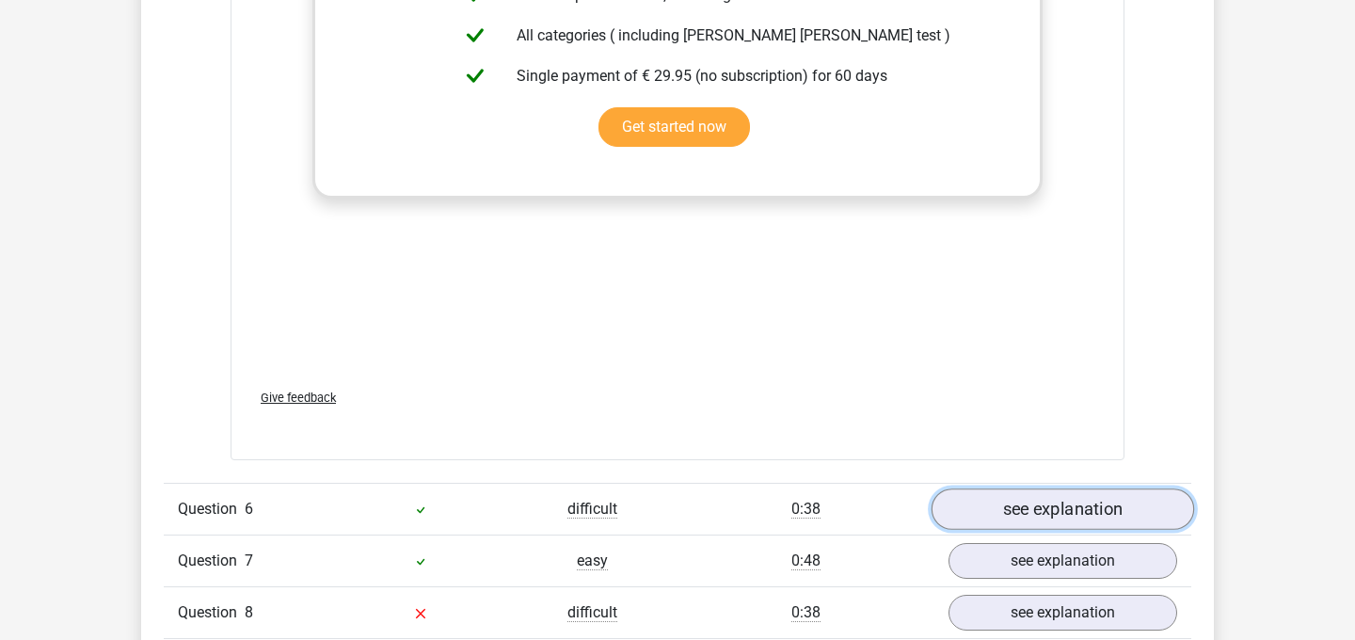
click at [1037, 489] on link "see explanation" at bounding box center [1063, 509] width 263 height 41
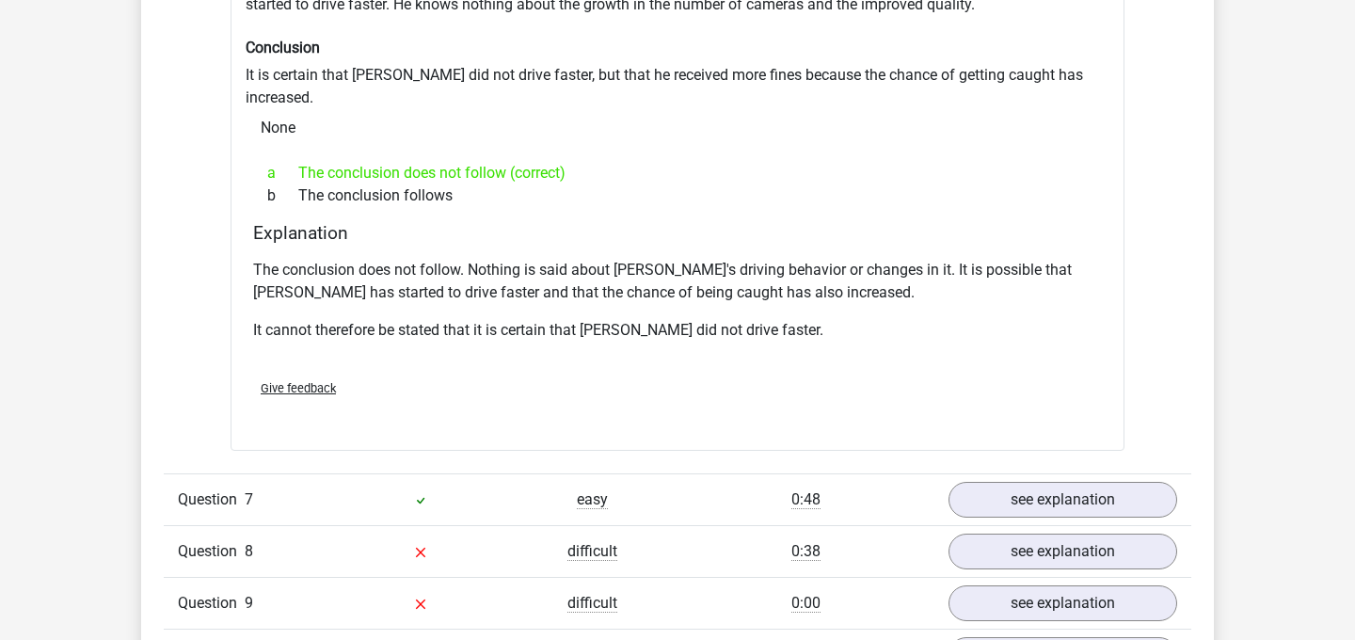
scroll to position [5634, 0]
click at [1045, 478] on link "see explanation" at bounding box center [1063, 498] width 263 height 41
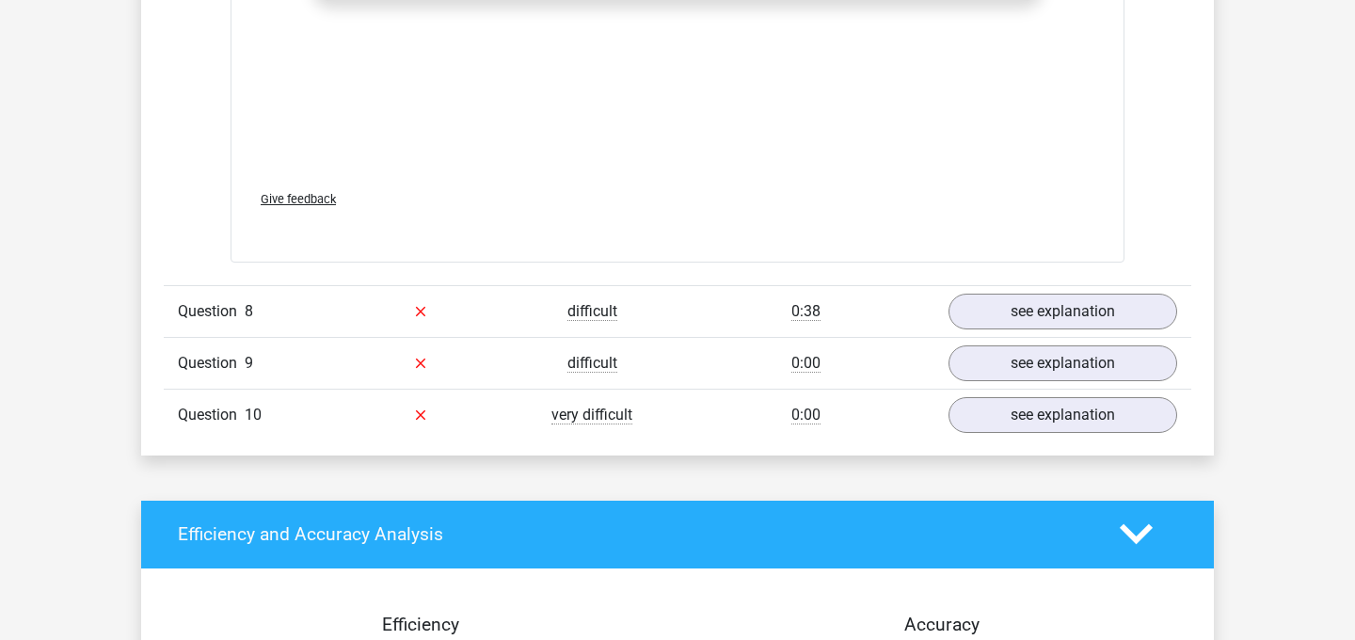
scroll to position [6871, 0]
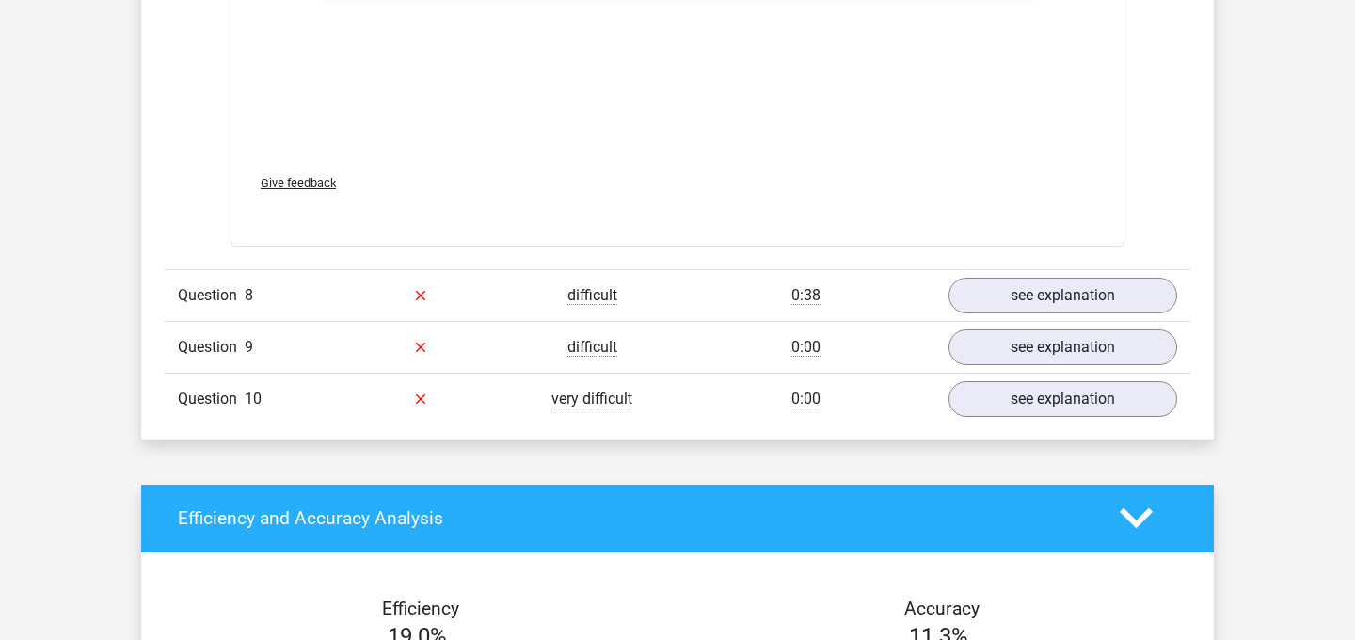
click at [1095, 321] on div "Question 9 difficult 0:00 see explanation" at bounding box center [678, 347] width 1028 height 52
click at [1094, 275] on link "see explanation" at bounding box center [1063, 295] width 263 height 41
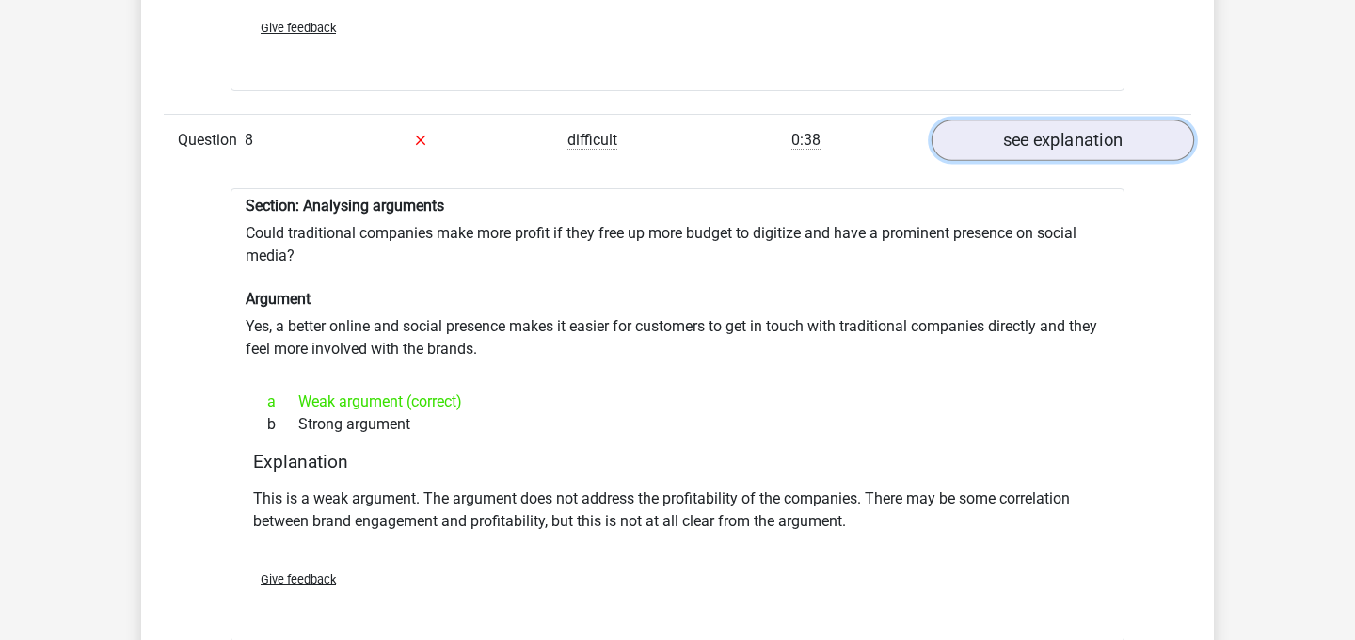
scroll to position [7040, 0]
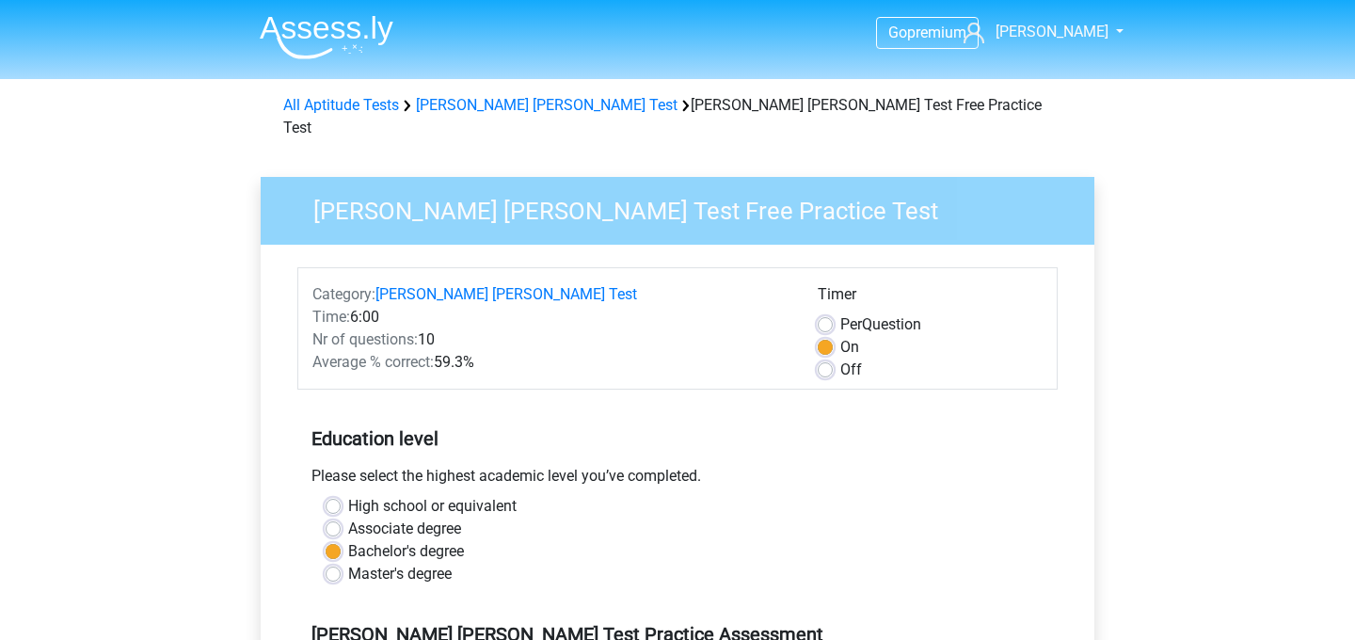
scroll to position [381, 0]
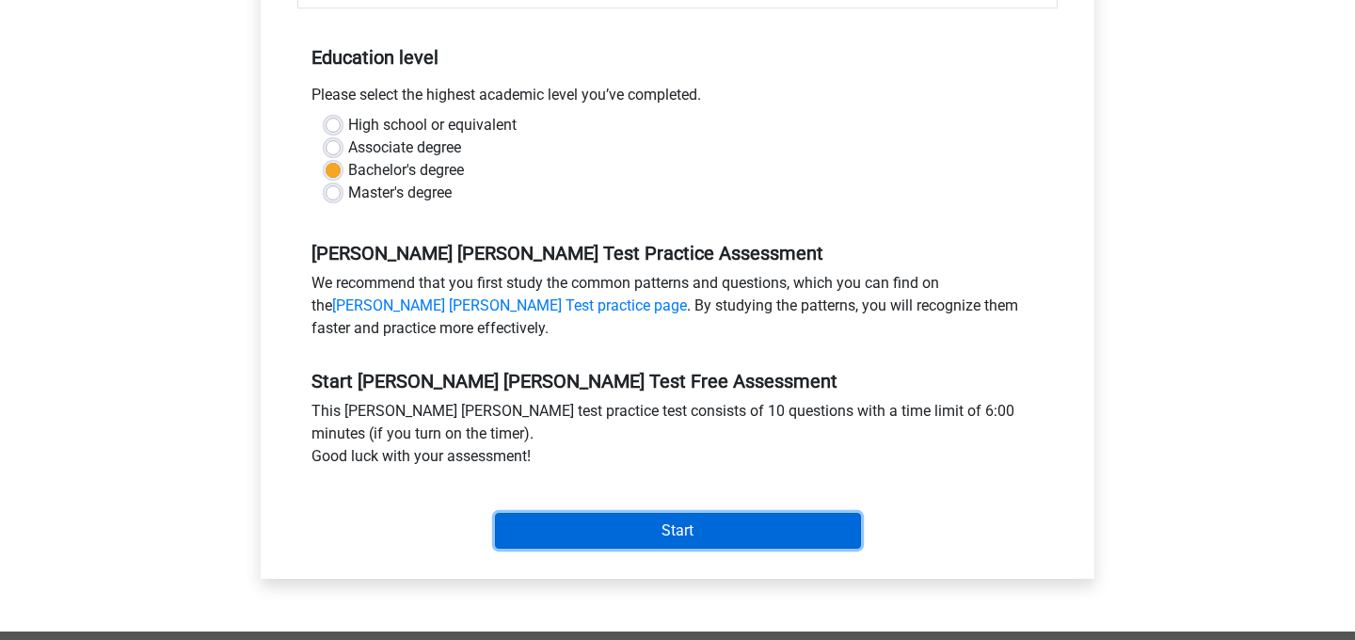
click at [747, 514] on input "Start" at bounding box center [678, 531] width 366 height 36
